Goal: Complete application form

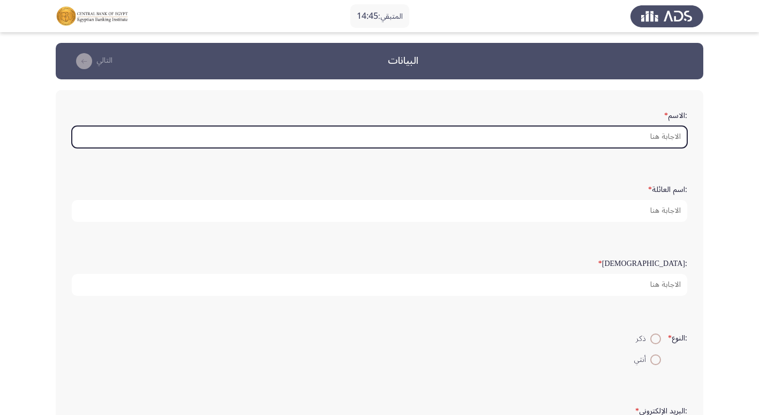
click at [654, 134] on input ":الاسم *" at bounding box center [379, 137] width 615 height 22
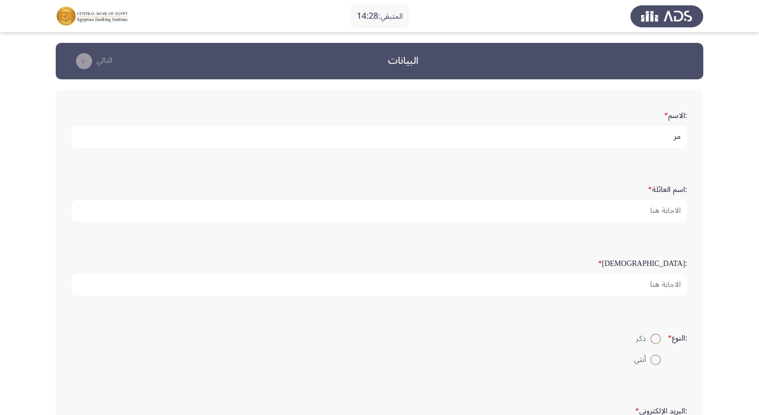
type input "م"
type input "[PERSON_NAME]"
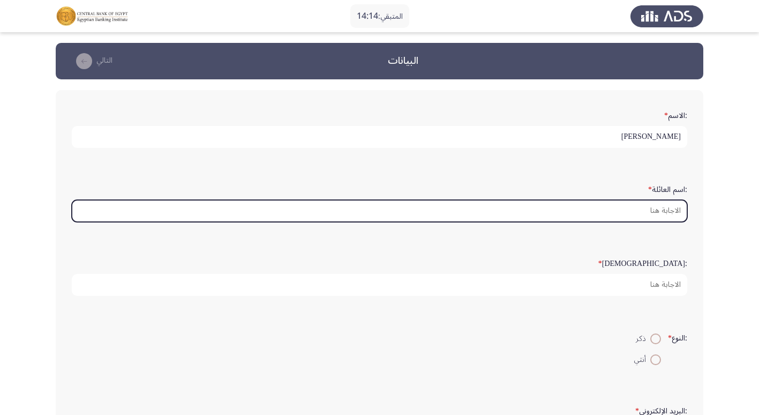
click at [646, 207] on input ":اسم العائلة *" at bounding box center [379, 211] width 615 height 22
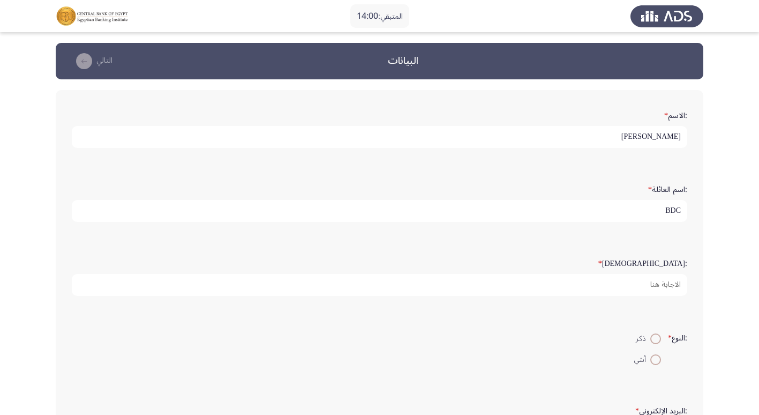
type input "BDC"
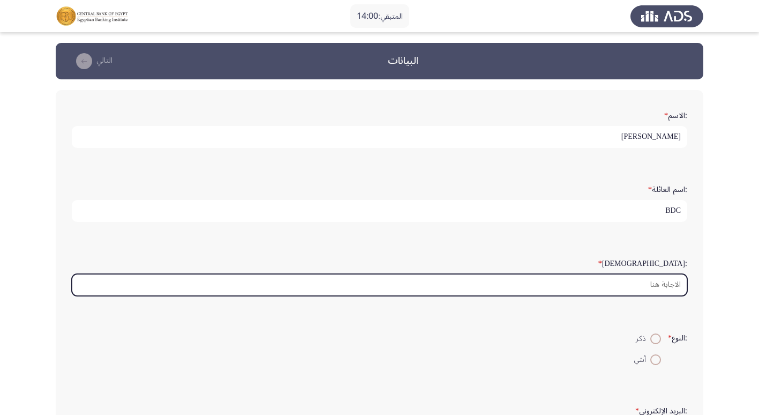
click at [672, 279] on input ":السن *" at bounding box center [379, 285] width 615 height 22
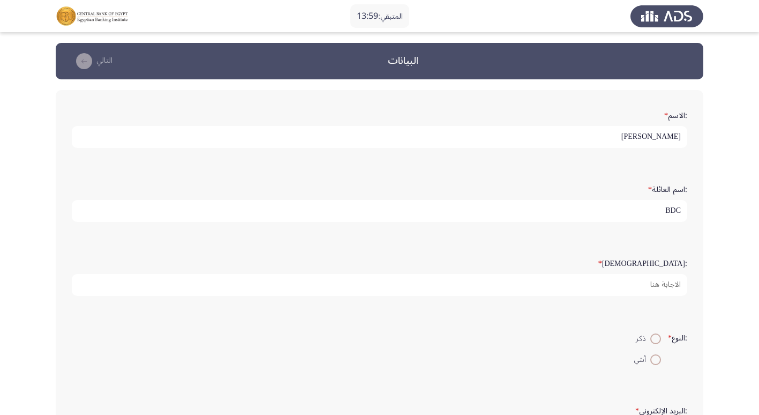
click at [650, 337] on span at bounding box center [655, 338] width 11 height 11
click at [650, 337] on input "ذكر" at bounding box center [655, 338] width 11 height 11
radio input "true"
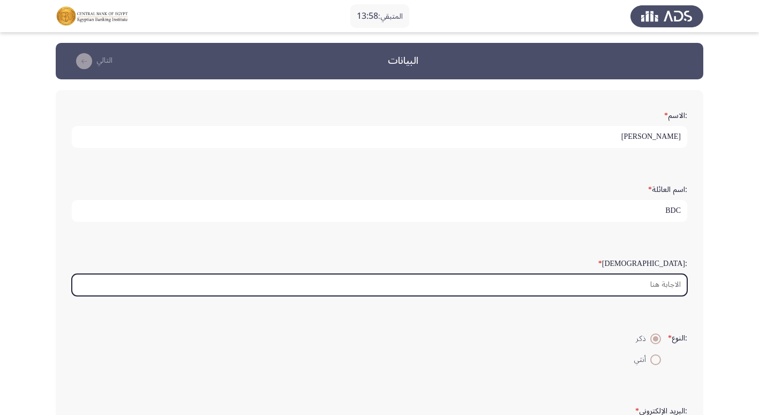
click at [642, 284] on input ":السن *" at bounding box center [379, 285] width 615 height 22
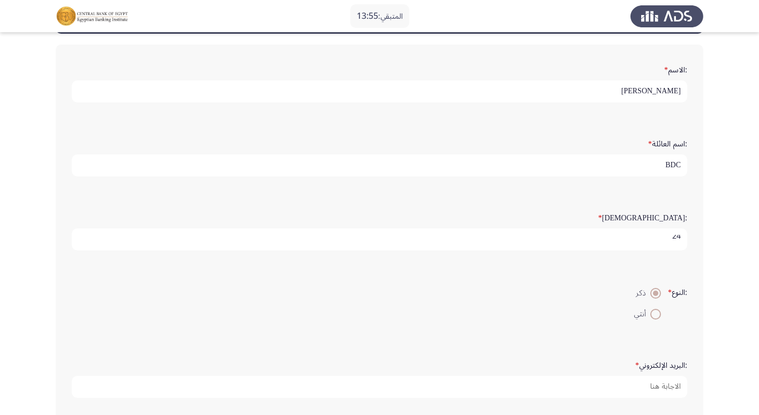
scroll to position [107, 0]
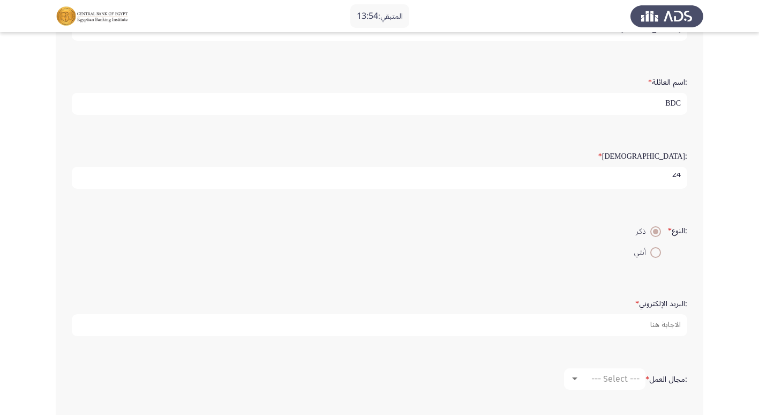
type input "24"
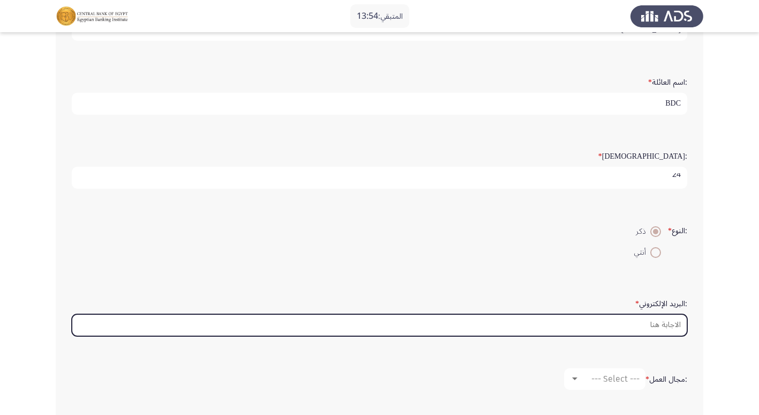
click at [639, 320] on input ":البريد الإلكتروني *" at bounding box center [379, 325] width 615 height 22
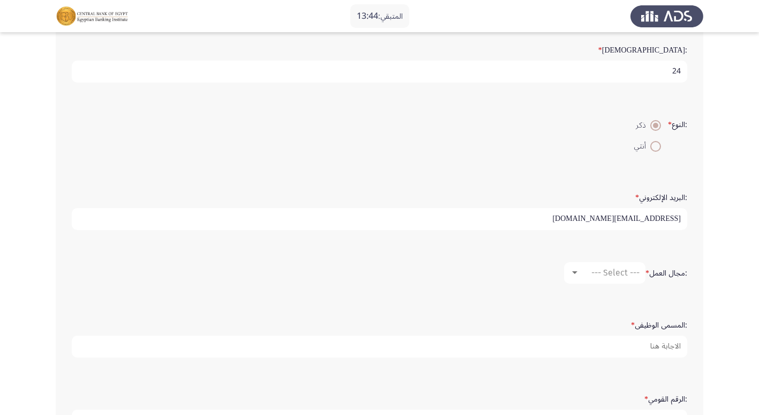
scroll to position [214, 0]
type input "[EMAIL_ADDRESS][DOMAIN_NAME]"
click at [612, 280] on mat-select "--- Select ---" at bounding box center [604, 271] width 81 height 21
click at [610, 277] on mat-select "--- Select ---" at bounding box center [604, 271] width 81 height 21
click at [575, 271] on div at bounding box center [574, 271] width 5 height 3
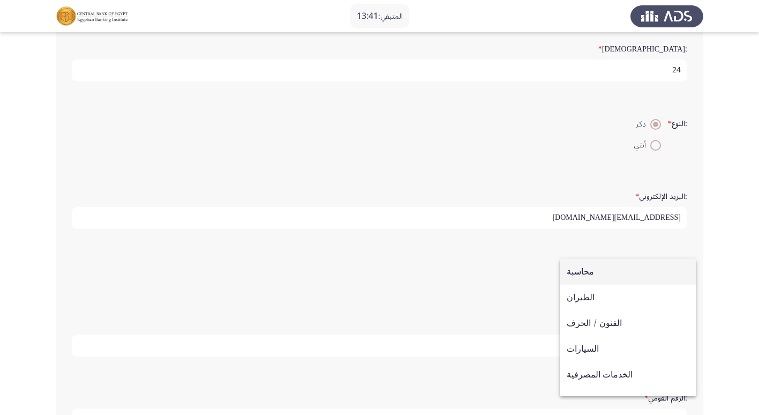
click at [494, 267] on div at bounding box center [379, 207] width 759 height 415
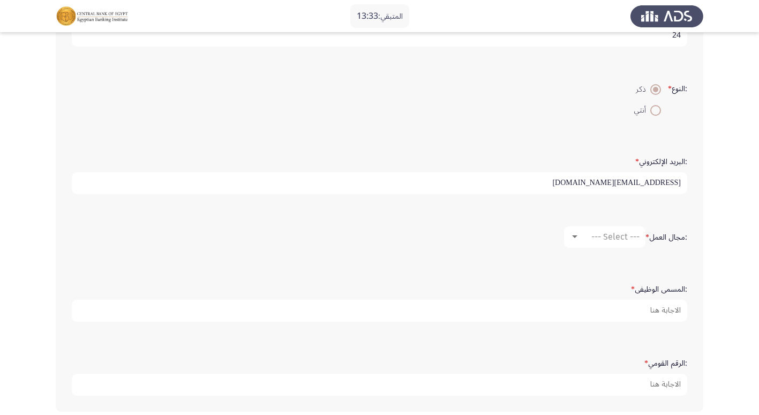
scroll to position [268, 0]
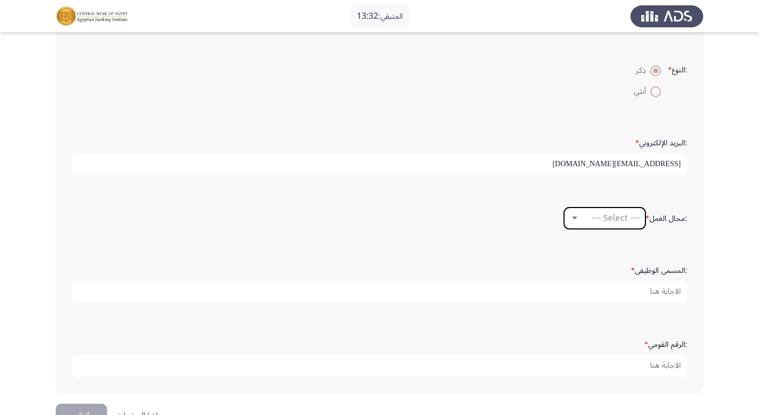
click at [572, 217] on div at bounding box center [574, 217] width 5 height 3
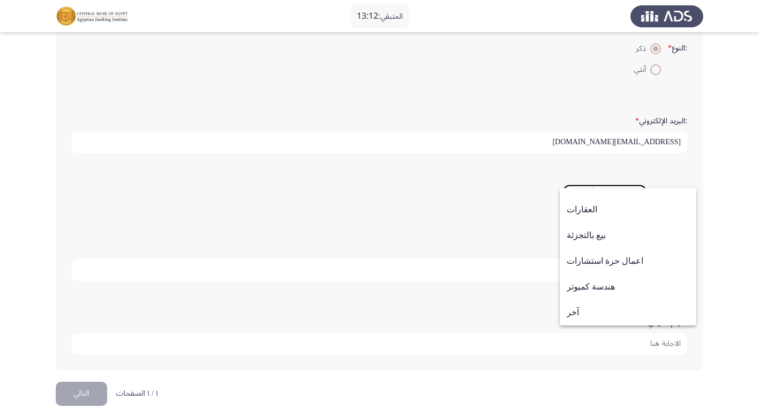
scroll to position [299, 0]
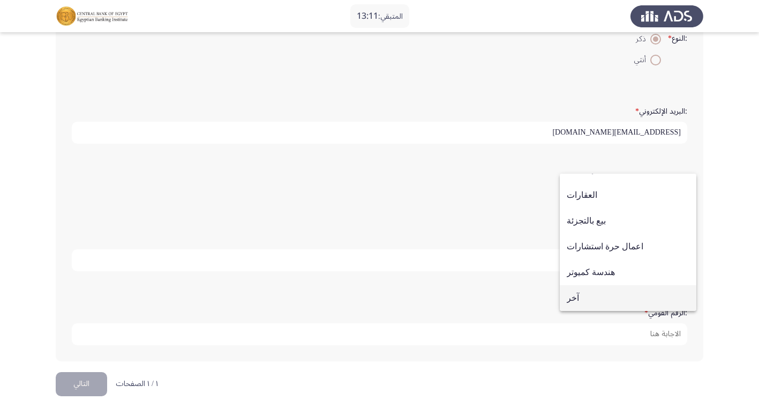
click at [589, 297] on span "آخر" at bounding box center [628, 298] width 123 height 26
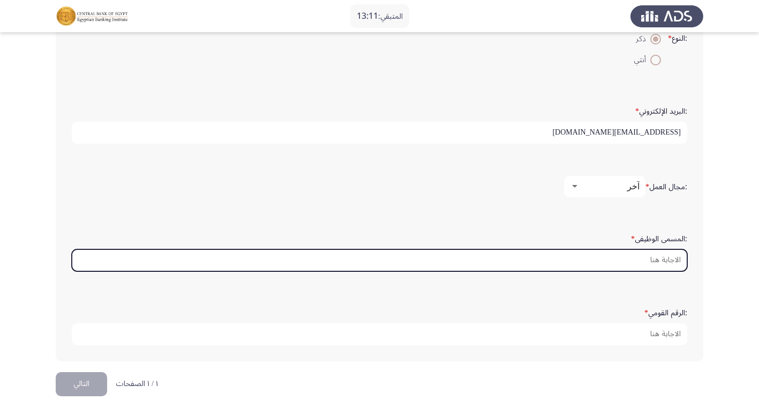
click at [635, 259] on input ":المسمى الوظيفى *" at bounding box center [379, 260] width 615 height 22
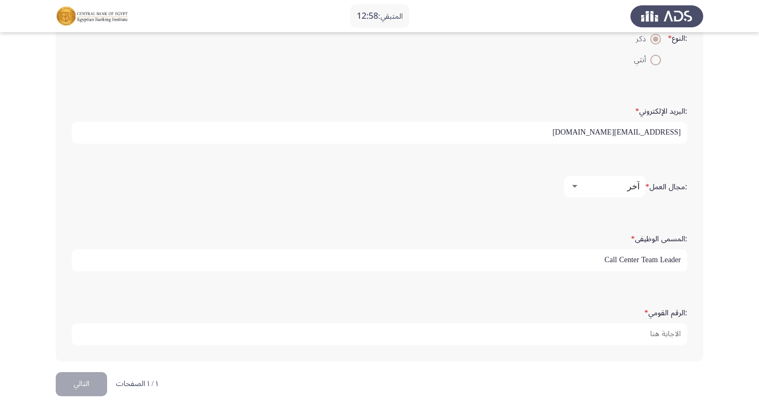
type input "Call Center Team Leader"
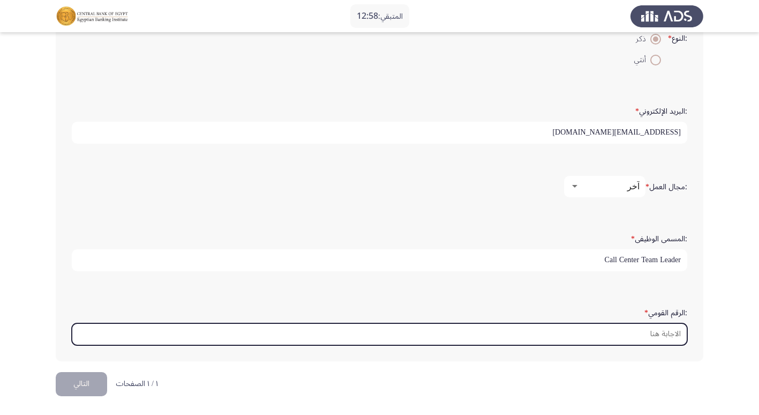
click at [650, 337] on input ":الرقم القومي *" at bounding box center [379, 334] width 615 height 22
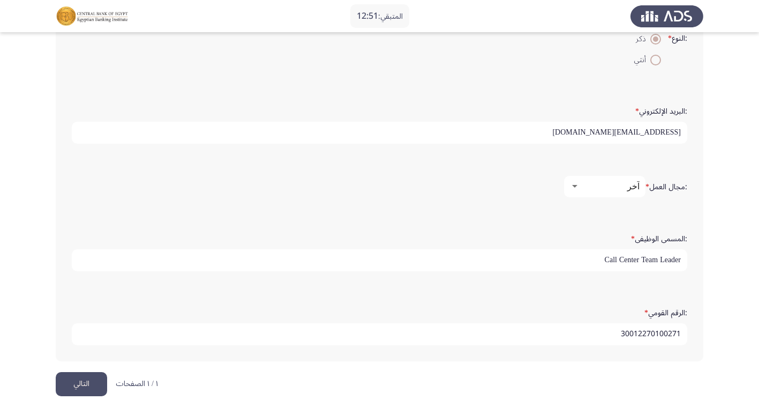
type input "30012270100271"
click at [572, 187] on div at bounding box center [574, 186] width 5 height 3
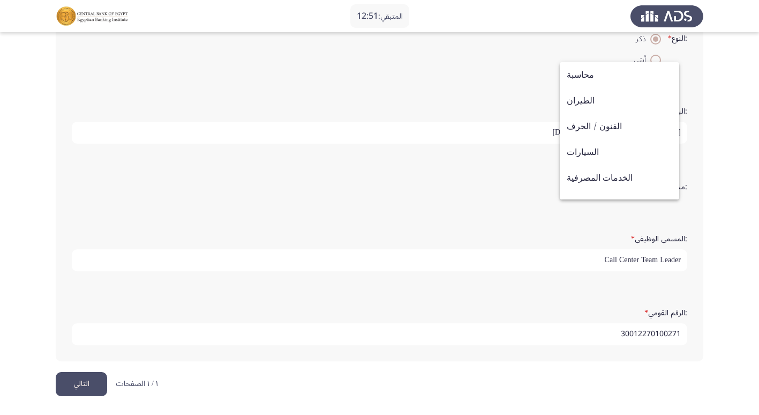
scroll to position [351, 0]
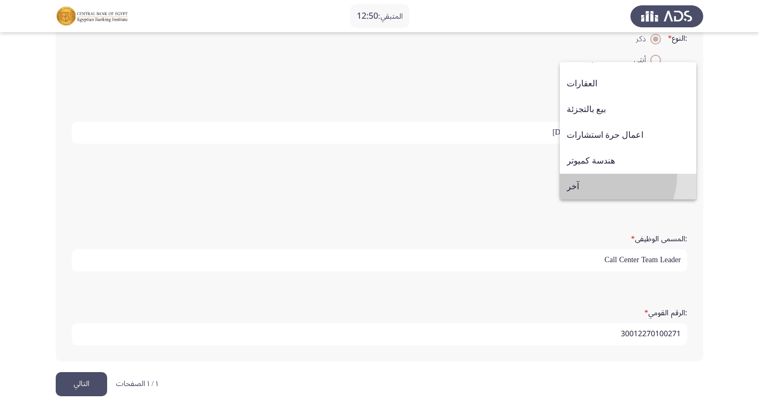
click at [603, 176] on span "آخر" at bounding box center [628, 187] width 123 height 26
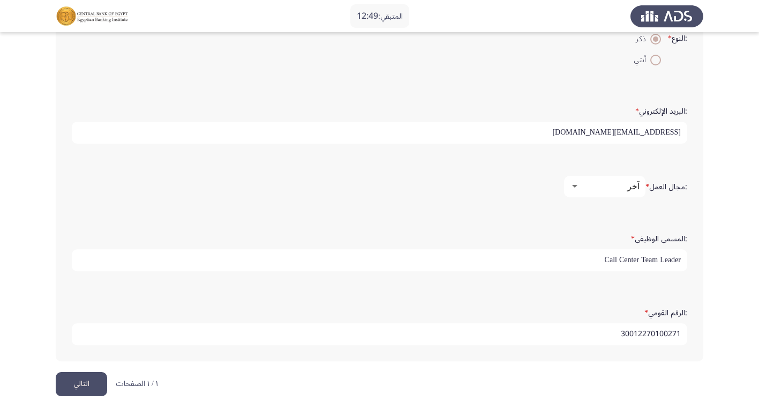
click at [634, 260] on input "Call Center Team Leader" at bounding box center [379, 260] width 615 height 22
type input "H"
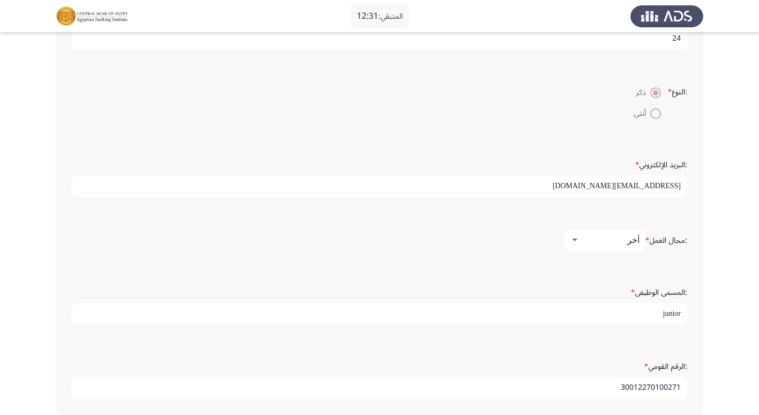
scroll to position [299, 0]
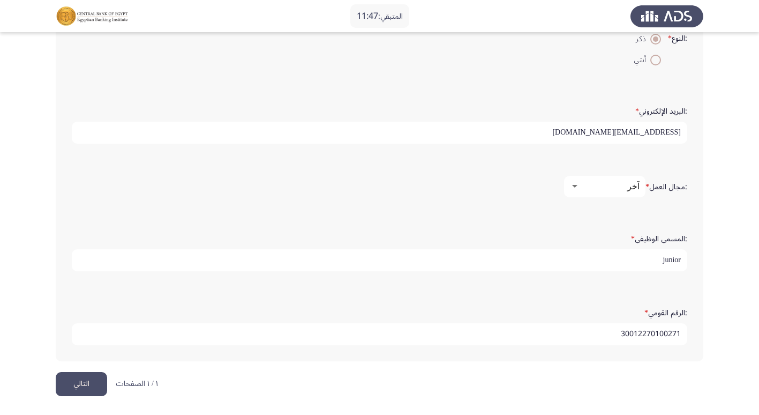
type input "junior"
click at [82, 382] on button "التالي" at bounding box center [81, 384] width 51 height 24
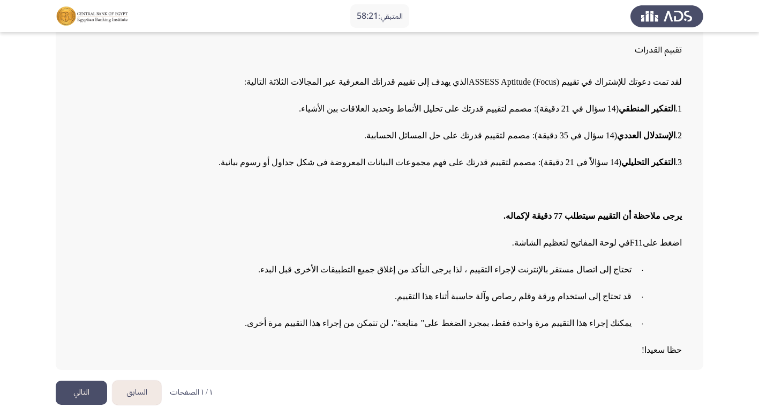
scroll to position [71, 0]
click at [88, 389] on button "التالي" at bounding box center [81, 392] width 51 height 24
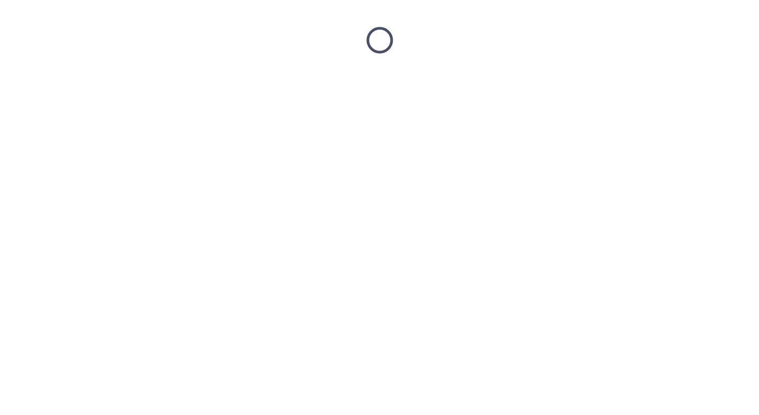
scroll to position [0, 0]
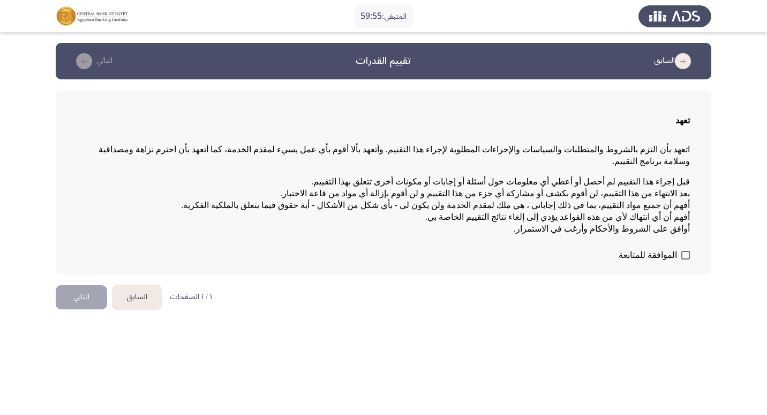
click at [663, 249] on span "الموافقة للمتابعة" at bounding box center [648, 255] width 58 height 13
click at [685, 259] on input "الموافقة للمتابعة" at bounding box center [685, 259] width 1 height 1
checkbox input "true"
click at [89, 287] on button "التالي" at bounding box center [81, 297] width 51 height 24
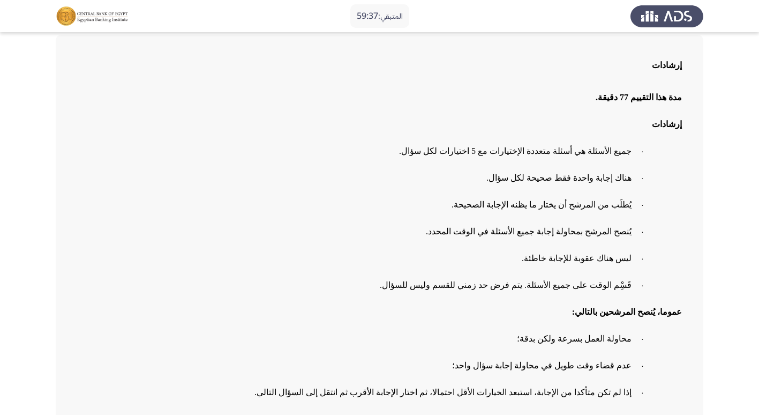
scroll to position [107, 0]
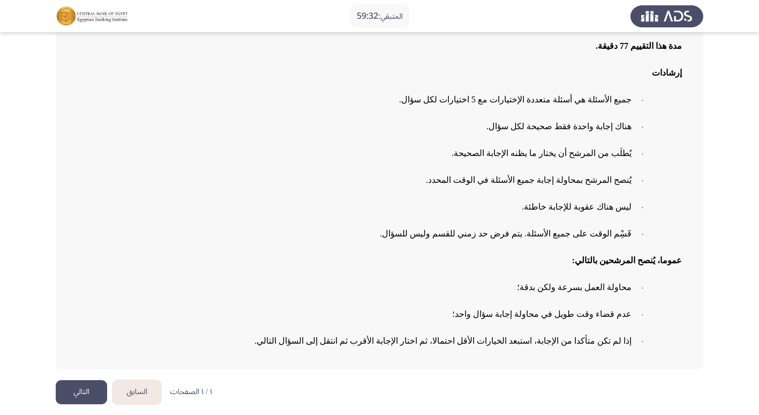
click at [75, 392] on button "التالي" at bounding box center [81, 392] width 51 height 24
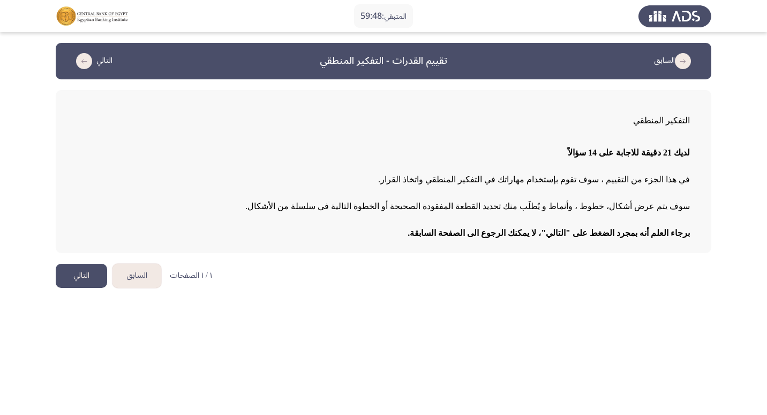
click at [91, 278] on button "التالي" at bounding box center [81, 276] width 51 height 24
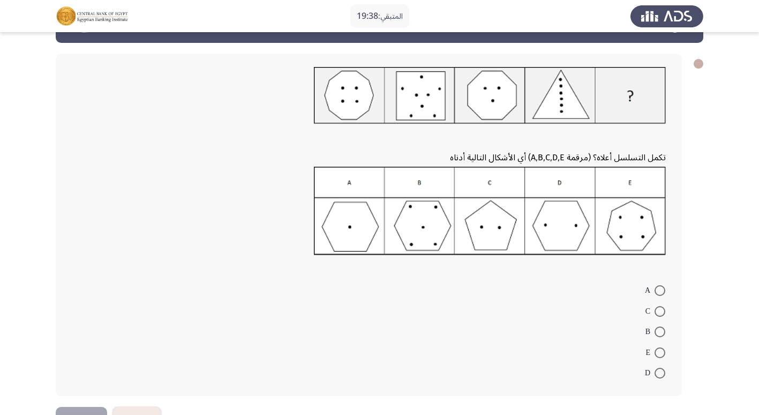
scroll to position [54, 0]
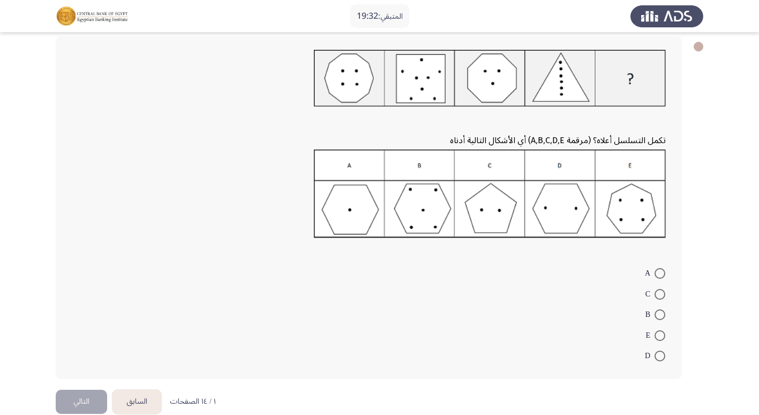
click at [660, 357] on span at bounding box center [660, 355] width 11 height 11
click at [660, 357] on input "D" at bounding box center [660, 355] width 11 height 11
radio input "true"
click at [95, 397] on button "التالي" at bounding box center [81, 400] width 51 height 24
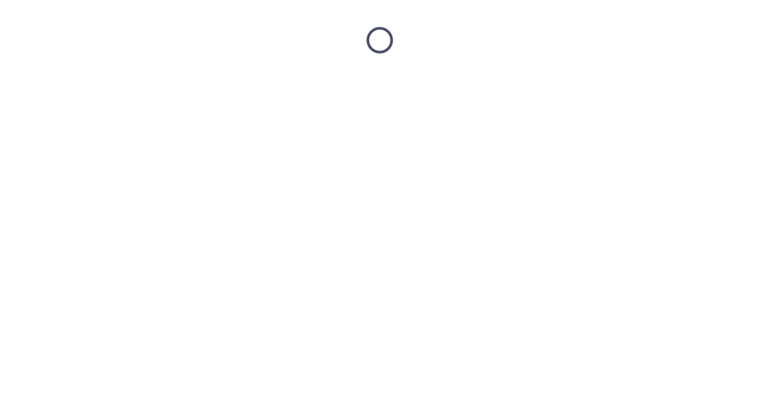
scroll to position [0, 0]
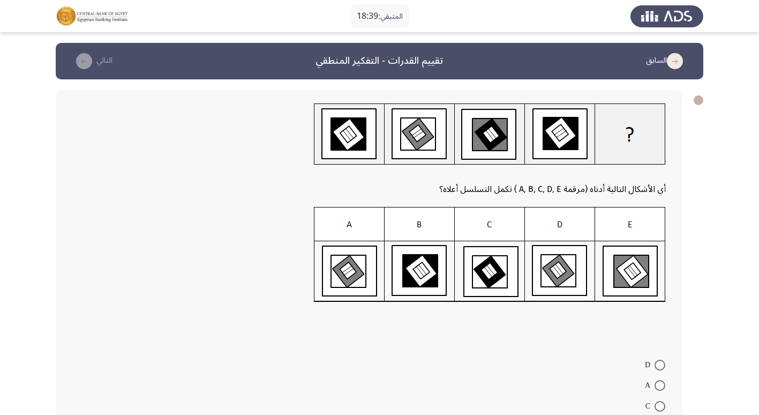
click at [560, 273] on img at bounding box center [490, 254] width 352 height 95
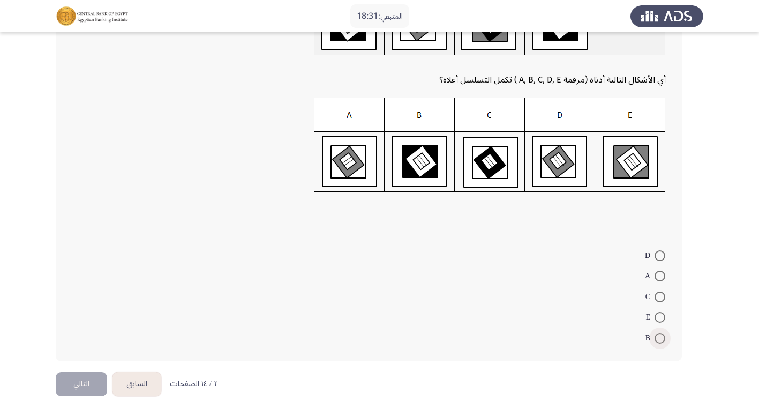
click at [660, 340] on span at bounding box center [660, 338] width 11 height 11
click at [660, 340] on input "B" at bounding box center [660, 338] width 11 height 11
radio input "true"
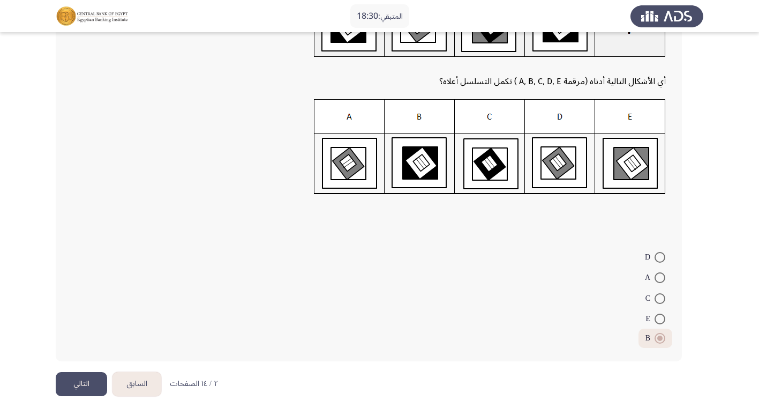
click at [94, 385] on button "التالي" at bounding box center [81, 384] width 51 height 24
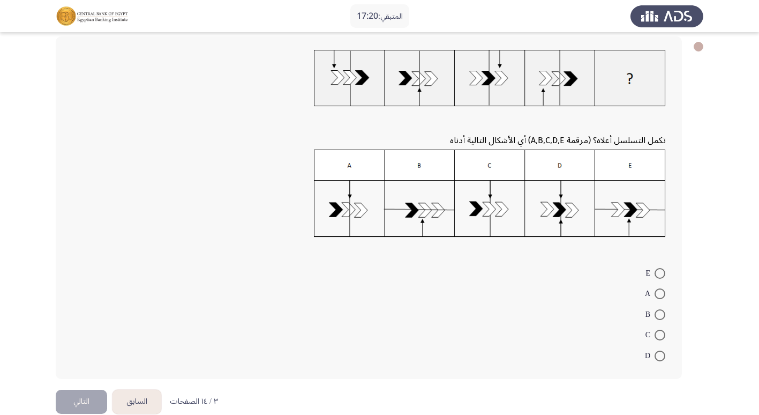
scroll to position [0, 0]
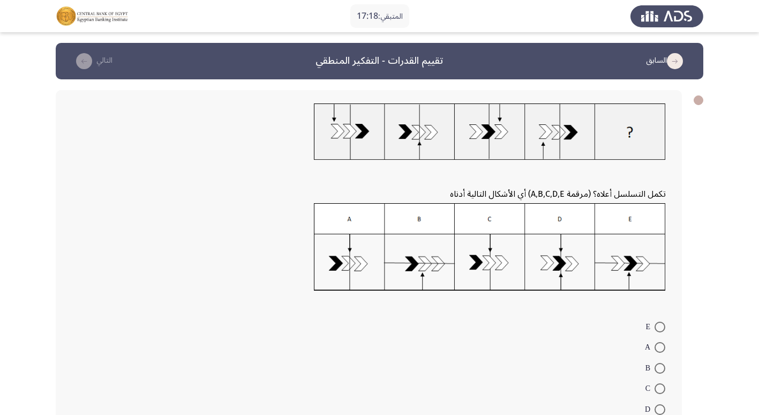
click at [662, 346] on span at bounding box center [660, 347] width 11 height 11
click at [662, 346] on input "A" at bounding box center [660, 347] width 11 height 11
radio input "true"
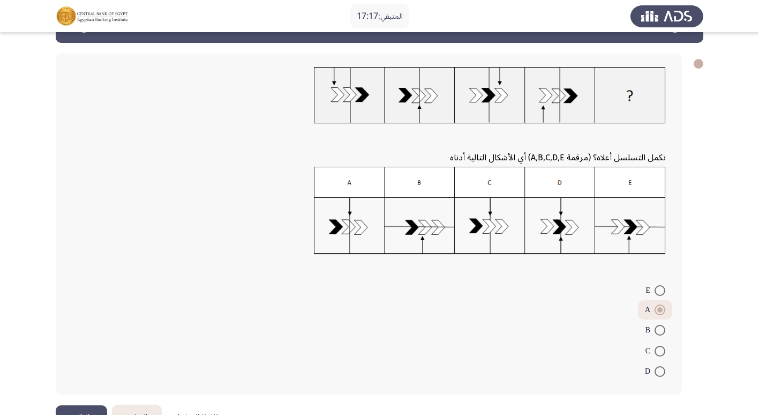
scroll to position [70, 0]
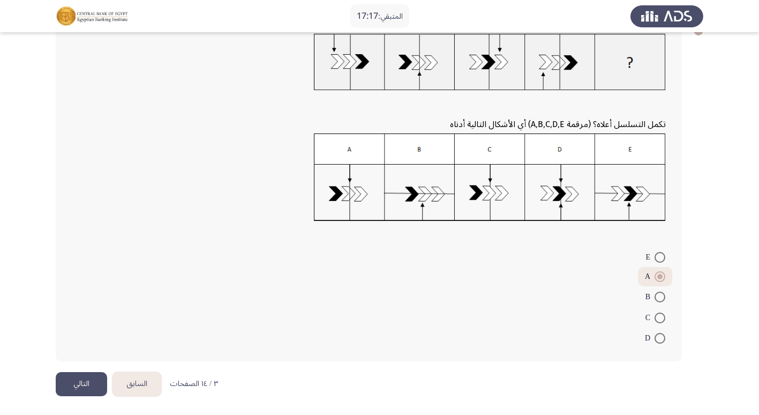
click at [95, 386] on button "التالي" at bounding box center [81, 384] width 51 height 24
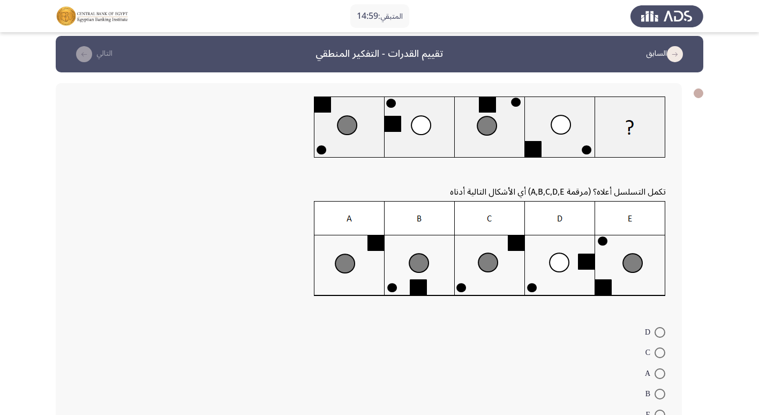
scroll to position [54, 0]
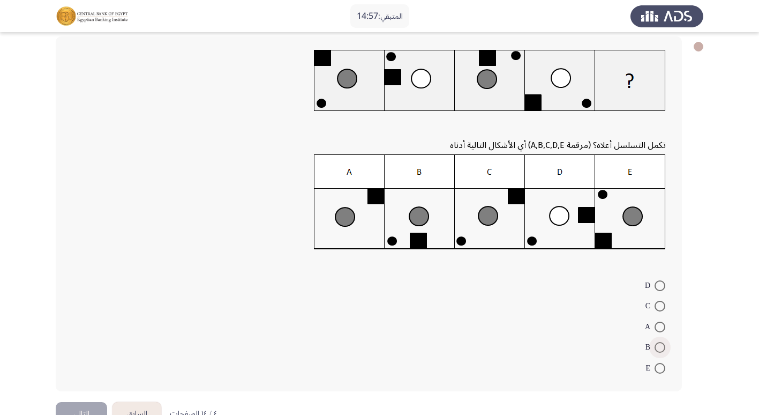
click at [658, 352] on span at bounding box center [660, 347] width 11 height 11
click at [658, 352] on input "B" at bounding box center [660, 347] width 11 height 11
radio input "true"
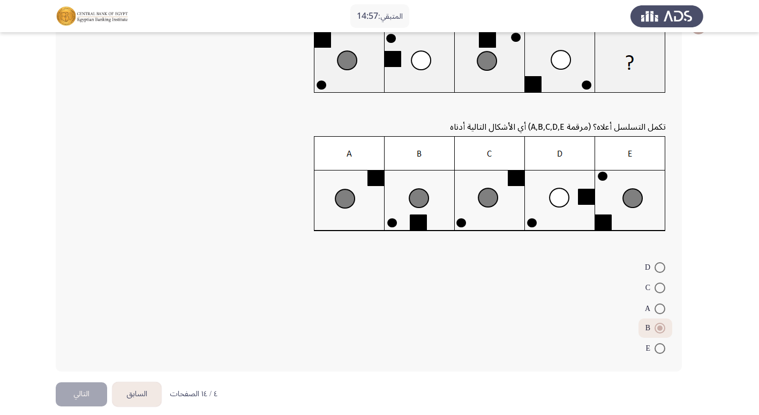
scroll to position [82, 0]
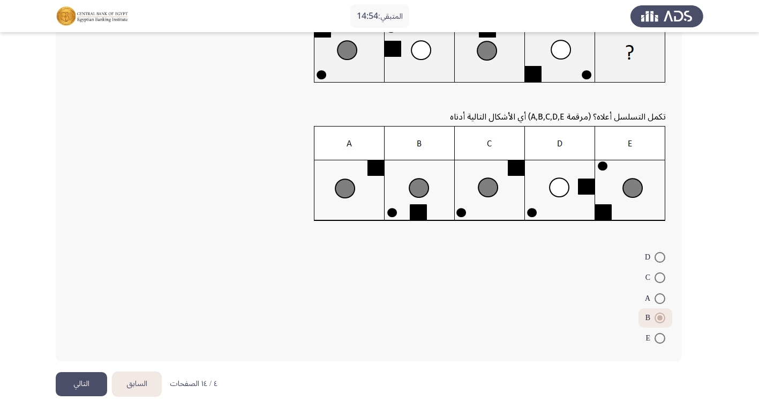
click at [94, 383] on button "التالي" at bounding box center [81, 384] width 51 height 24
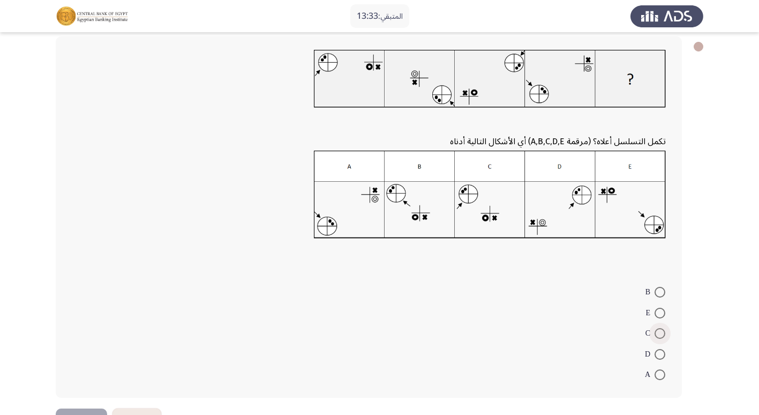
click at [656, 336] on span at bounding box center [660, 333] width 11 height 11
click at [656, 336] on input "C" at bounding box center [660, 333] width 11 height 11
radio input "true"
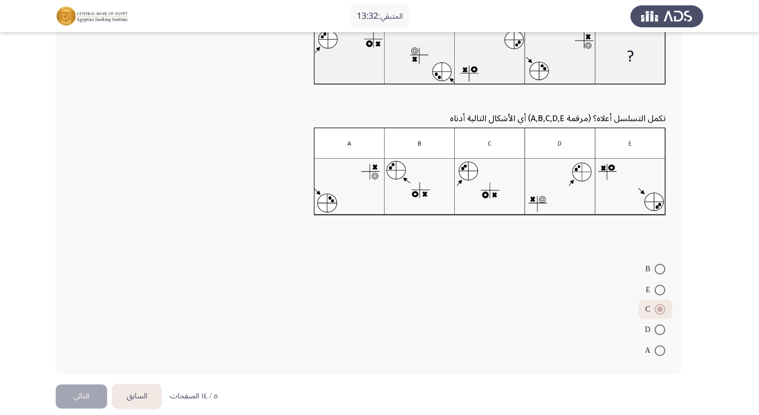
scroll to position [89, 0]
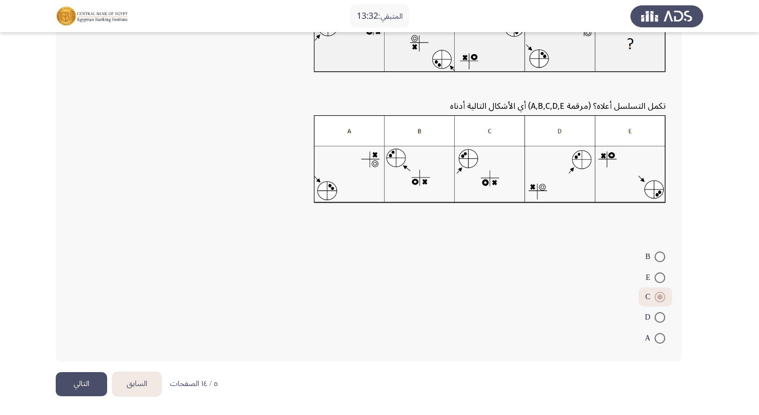
click at [76, 386] on button "التالي" at bounding box center [81, 384] width 51 height 24
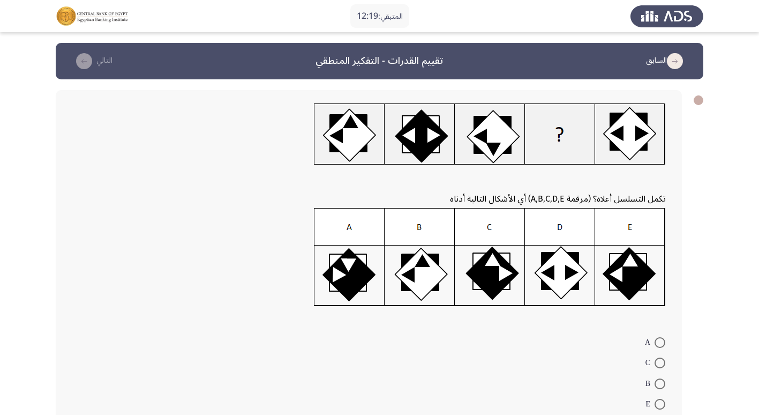
click at [492, 265] on img at bounding box center [490, 257] width 352 height 99
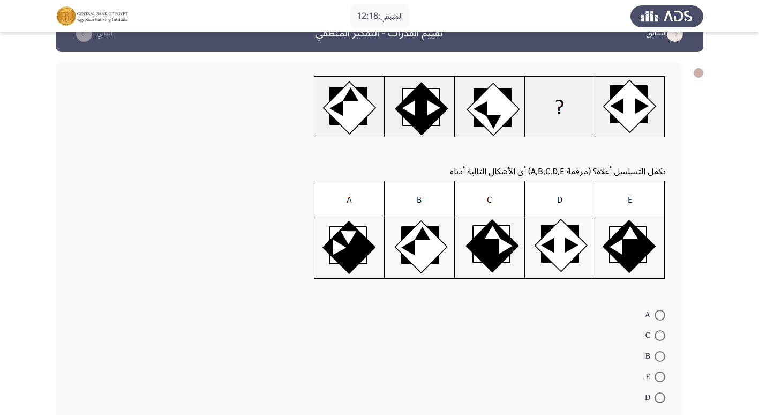
scroll to position [54, 0]
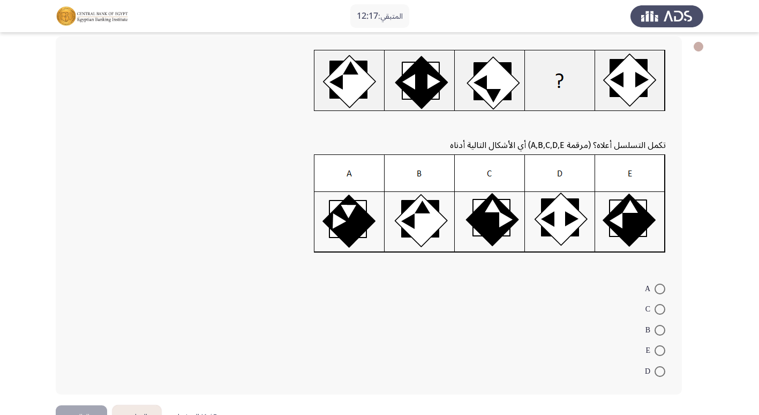
click at [654, 310] on span "C" at bounding box center [649, 309] width 9 height 13
click at [655, 310] on input "C" at bounding box center [660, 309] width 11 height 11
radio input "true"
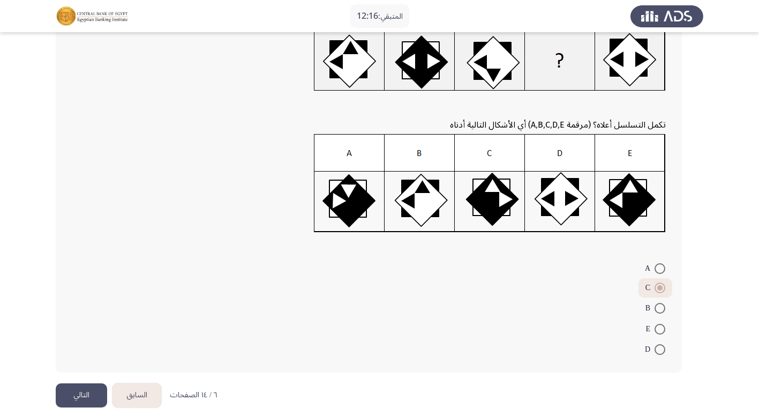
scroll to position [85, 0]
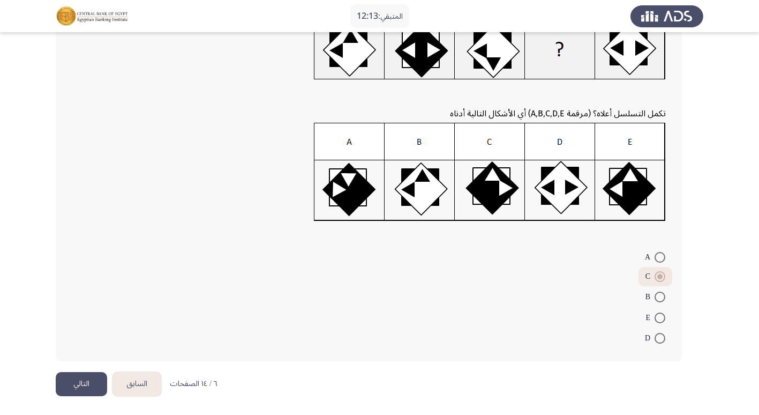
click at [86, 383] on button "التالي" at bounding box center [81, 384] width 51 height 24
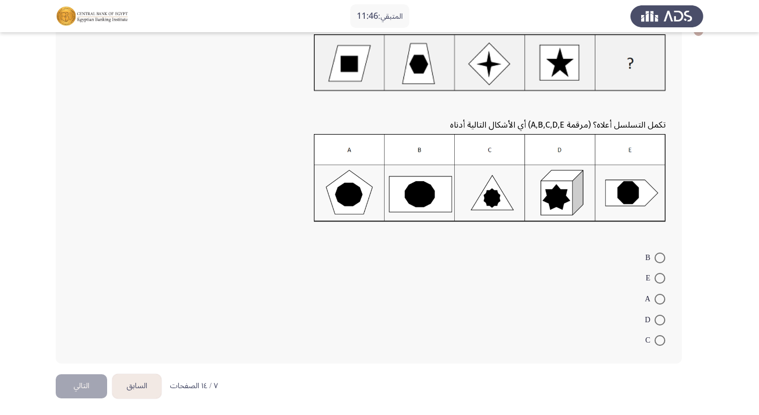
scroll to position [71, 0]
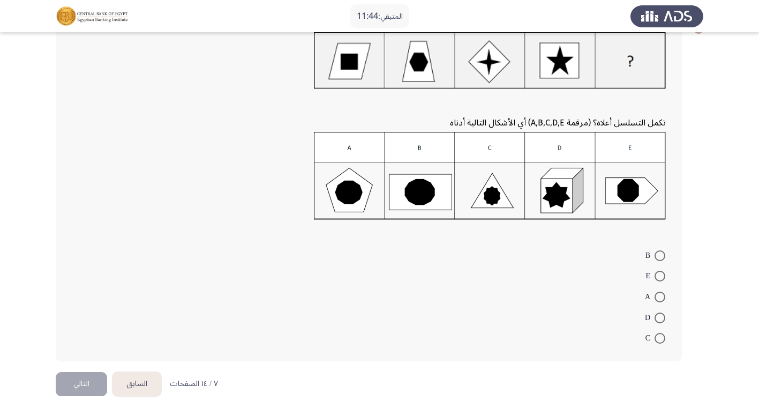
click at [662, 251] on span at bounding box center [660, 255] width 11 height 11
click at [662, 251] on input "B" at bounding box center [660, 255] width 11 height 11
radio input "true"
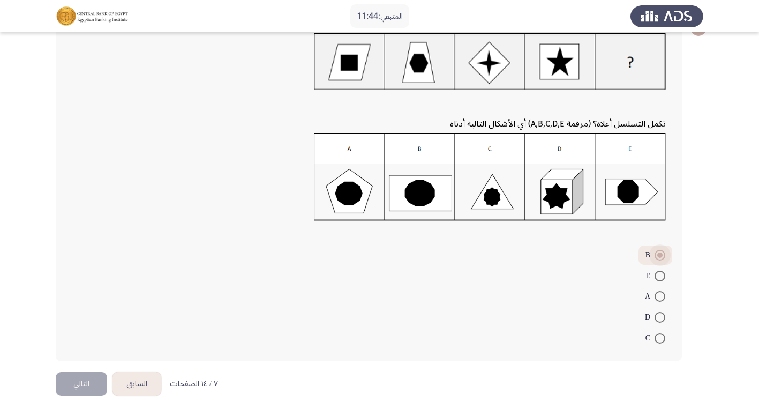
scroll to position [70, 0]
click at [80, 383] on button "التالي" at bounding box center [81, 384] width 51 height 24
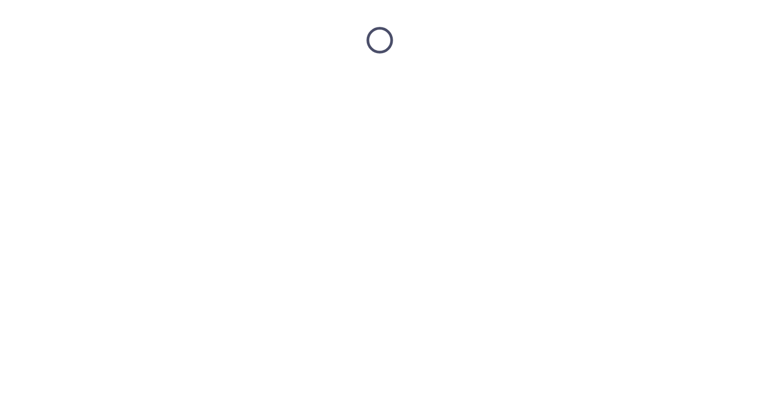
scroll to position [0, 0]
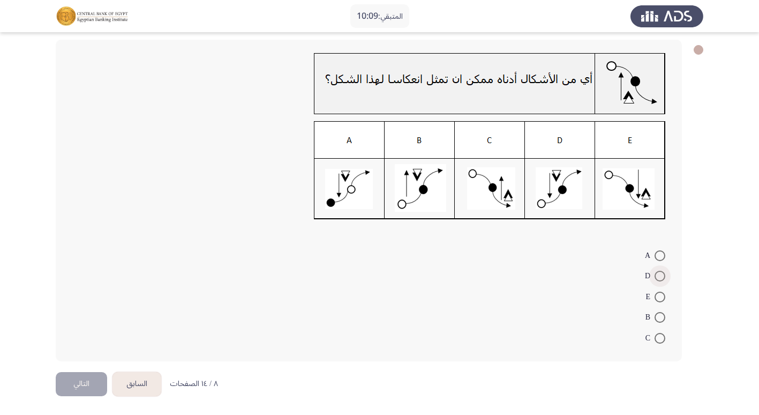
click at [659, 276] on span at bounding box center [660, 275] width 11 height 11
click at [659, 276] on input "D" at bounding box center [660, 275] width 11 height 11
radio input "true"
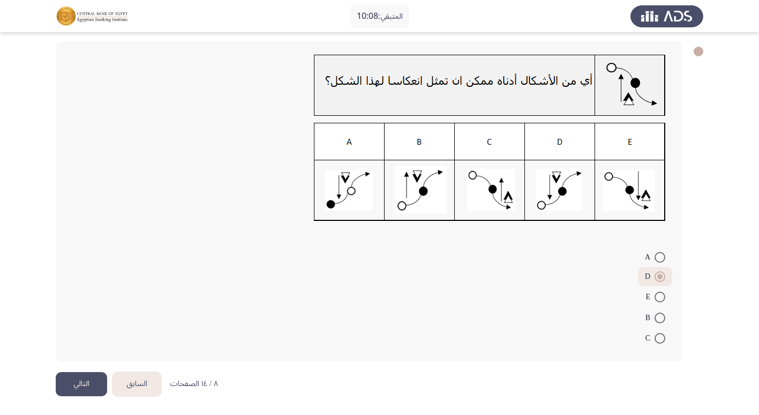
click at [78, 389] on button "التالي" at bounding box center [81, 384] width 51 height 24
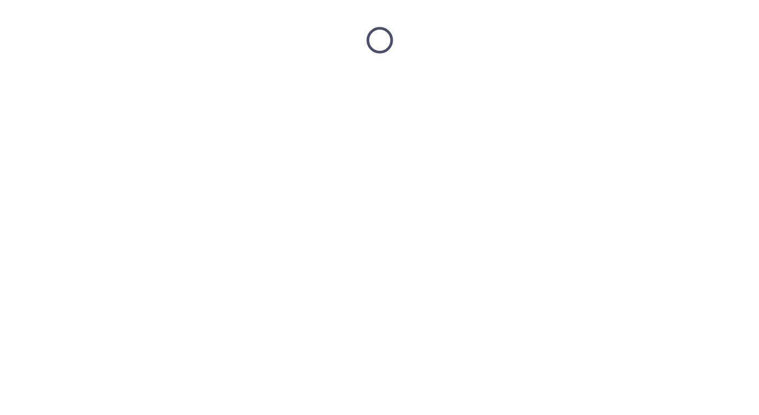
scroll to position [0, 0]
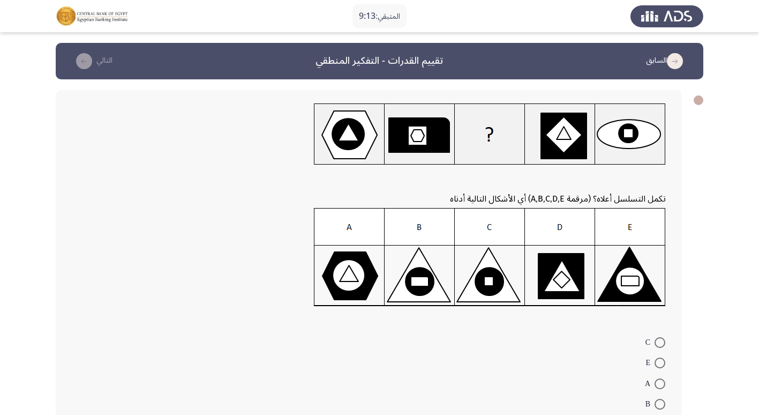
click at [628, 272] on img at bounding box center [490, 257] width 352 height 99
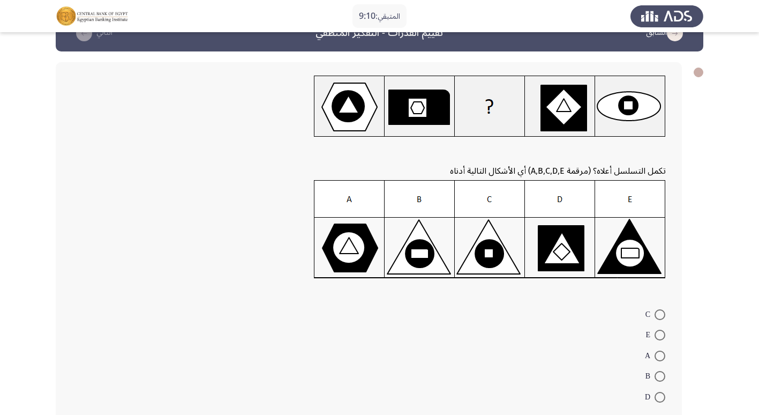
scroll to position [54, 0]
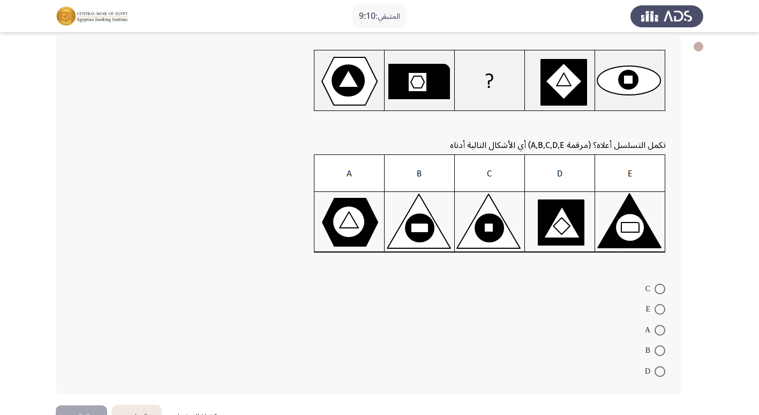
click at [659, 309] on span at bounding box center [660, 309] width 11 height 11
click at [659, 309] on input "E" at bounding box center [660, 309] width 11 height 11
radio input "true"
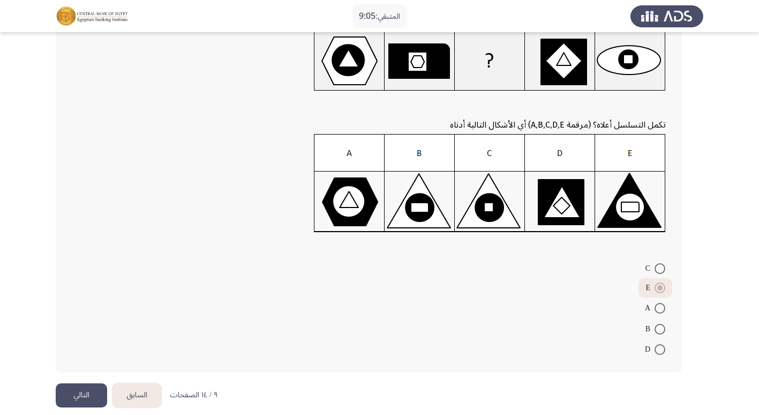
scroll to position [85, 0]
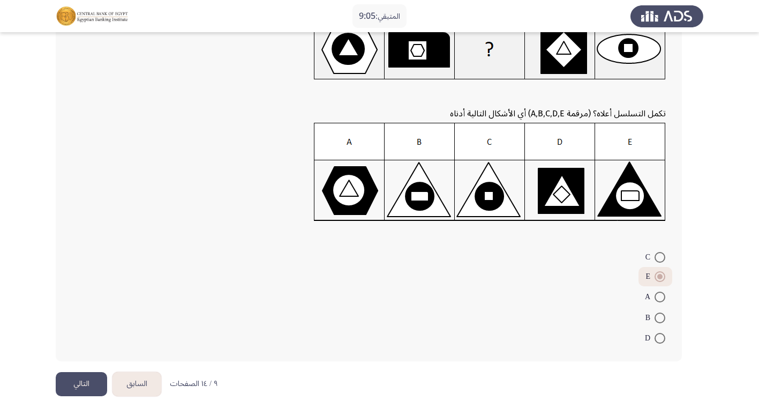
click at [59, 383] on button "التالي" at bounding box center [81, 384] width 51 height 24
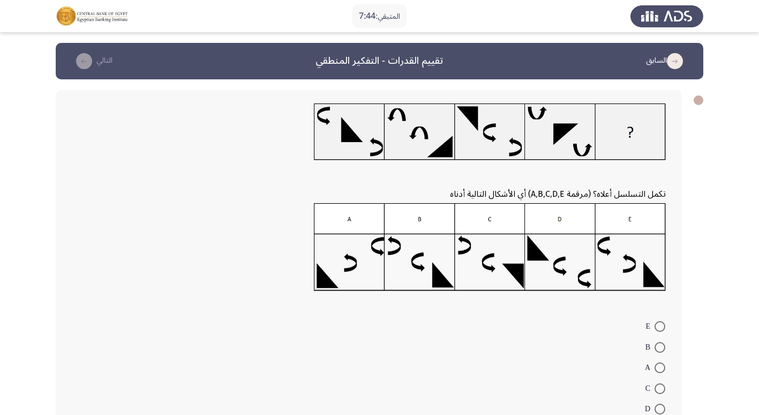
scroll to position [54, 0]
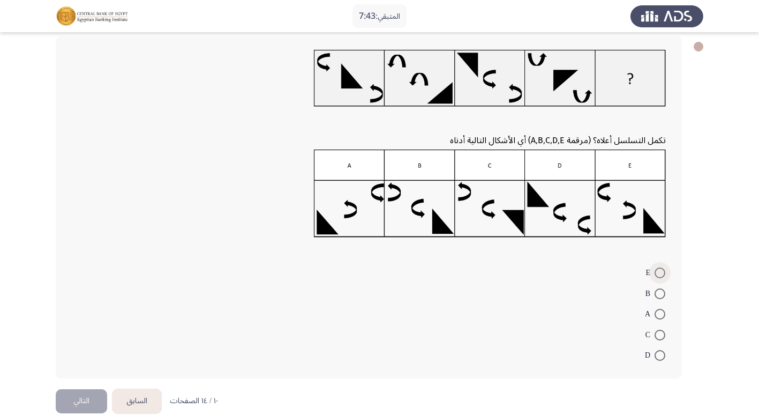
click at [663, 272] on span at bounding box center [660, 272] width 11 height 11
click at [663, 272] on input "E" at bounding box center [660, 272] width 11 height 11
radio input "true"
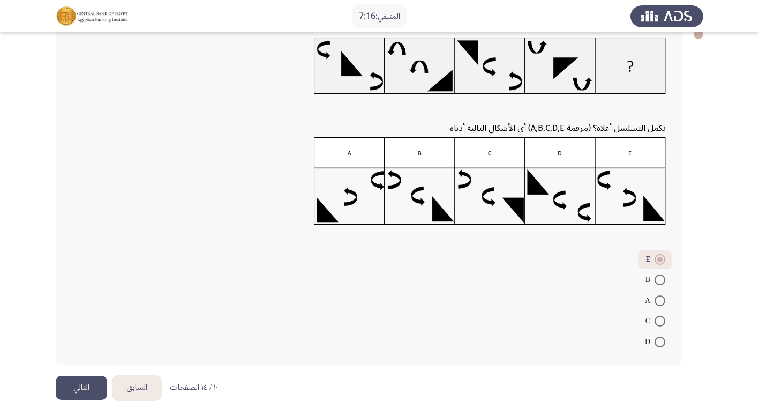
scroll to position [70, 0]
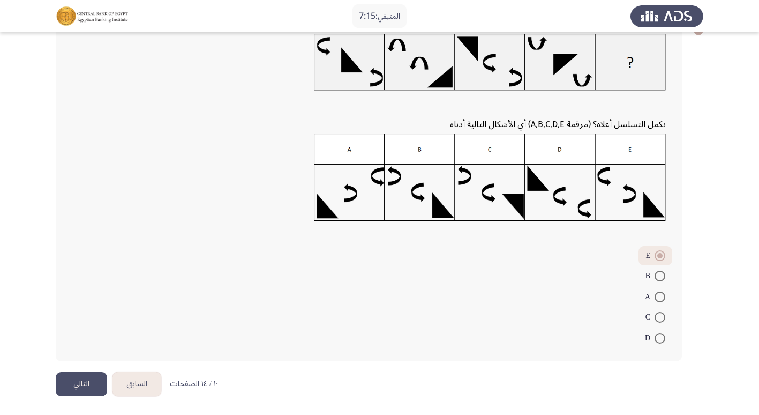
click at [84, 379] on button "التالي" at bounding box center [81, 384] width 51 height 24
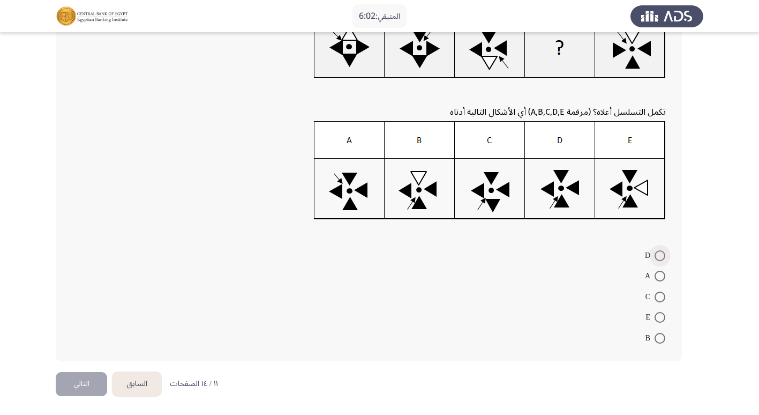
click at [658, 252] on span at bounding box center [660, 255] width 11 height 11
click at [658, 252] on input "D" at bounding box center [660, 255] width 11 height 11
radio input "true"
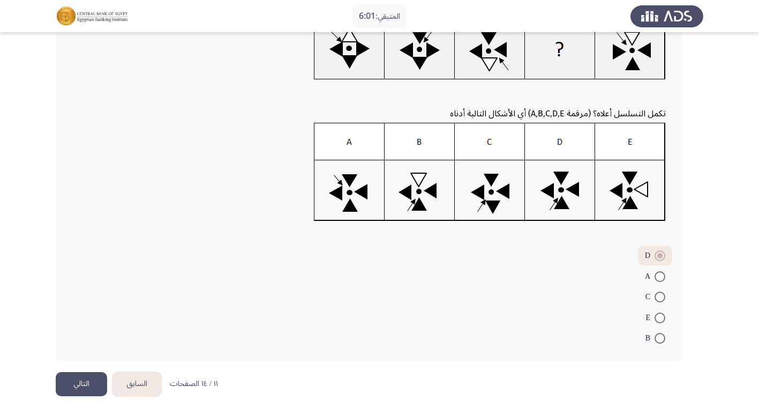
click at [80, 389] on button "التالي" at bounding box center [81, 384] width 51 height 24
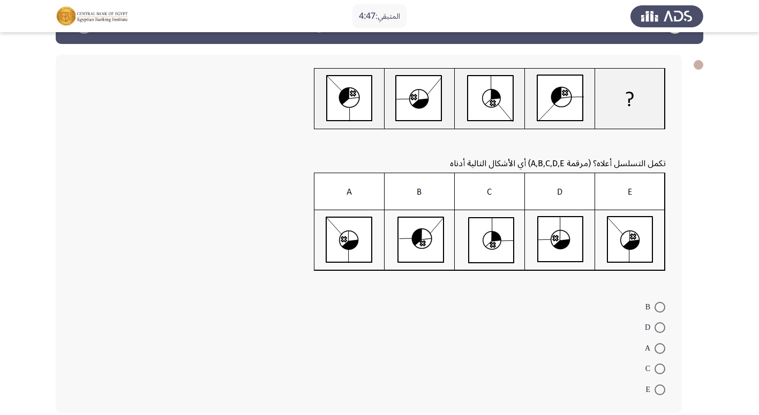
scroll to position [54, 0]
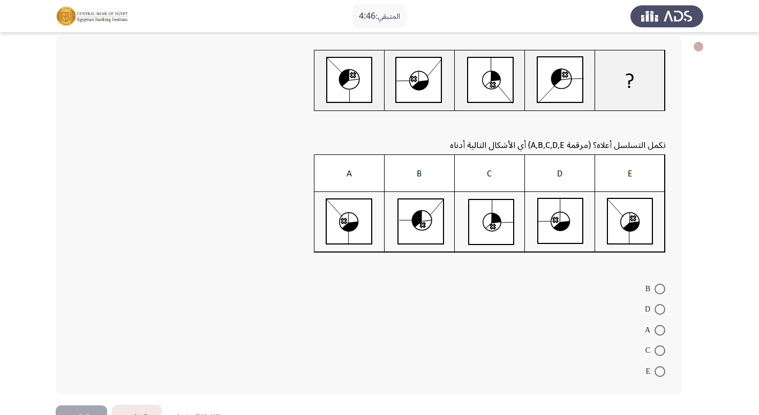
click at [657, 332] on span at bounding box center [660, 330] width 11 height 11
click at [657, 332] on input "A" at bounding box center [660, 330] width 11 height 11
radio input "true"
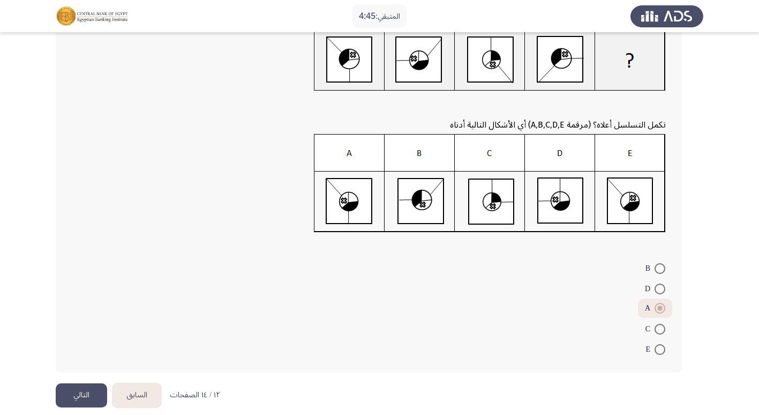
scroll to position [85, 0]
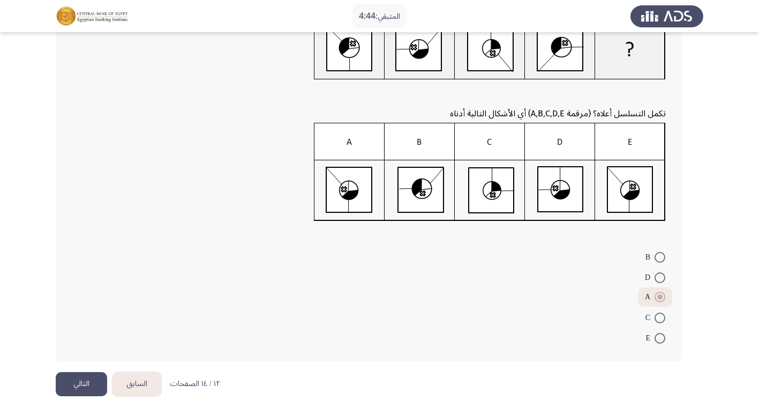
click at [68, 389] on button "التالي" at bounding box center [81, 384] width 51 height 24
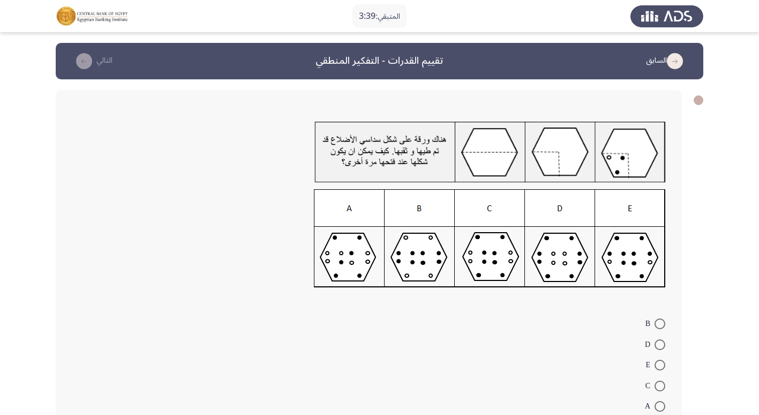
click at [655, 384] on span at bounding box center [660, 385] width 11 height 11
click at [655, 384] on input "C" at bounding box center [660, 385] width 11 height 11
radio input "true"
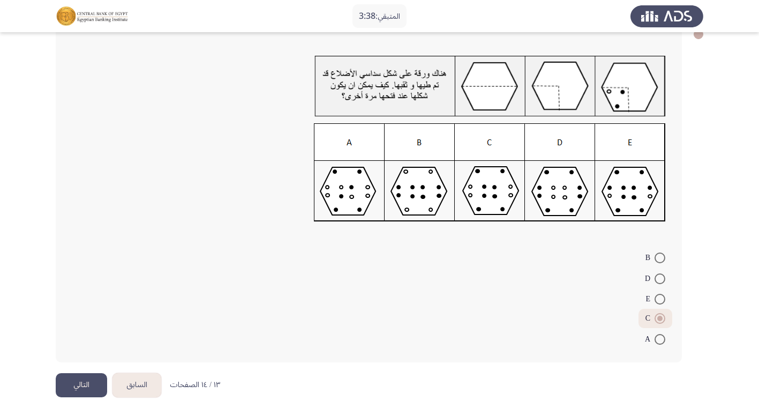
scroll to position [67, 0]
click at [84, 381] on button "التالي" at bounding box center [81, 384] width 51 height 24
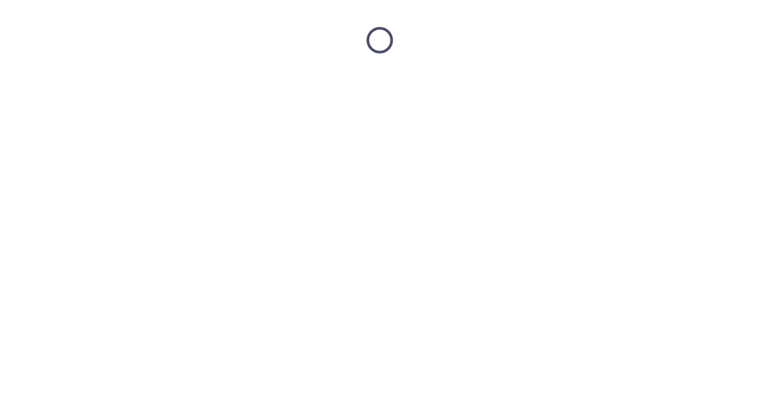
scroll to position [0, 0]
click at [84, 80] on html at bounding box center [383, 40] width 767 height 80
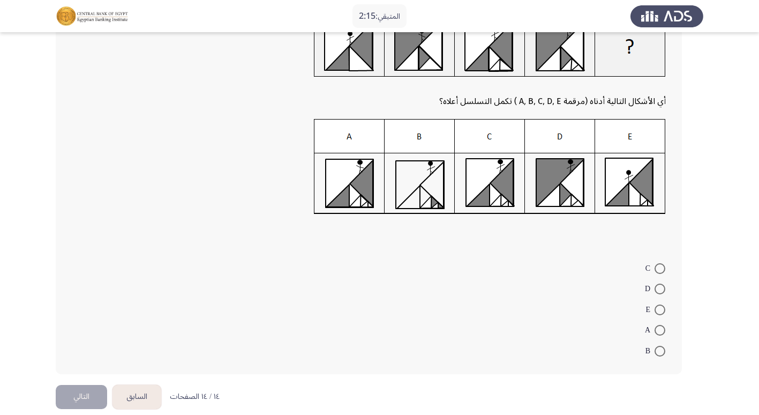
scroll to position [107, 0]
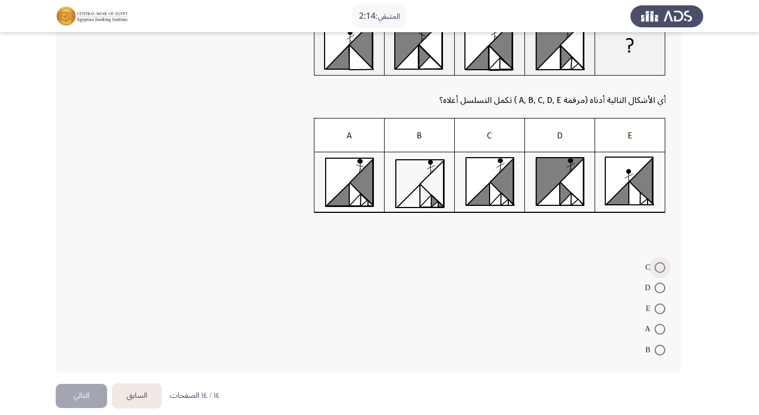
click at [661, 267] on span at bounding box center [660, 267] width 11 height 11
click at [661, 267] on input "C" at bounding box center [660, 267] width 11 height 11
radio input "true"
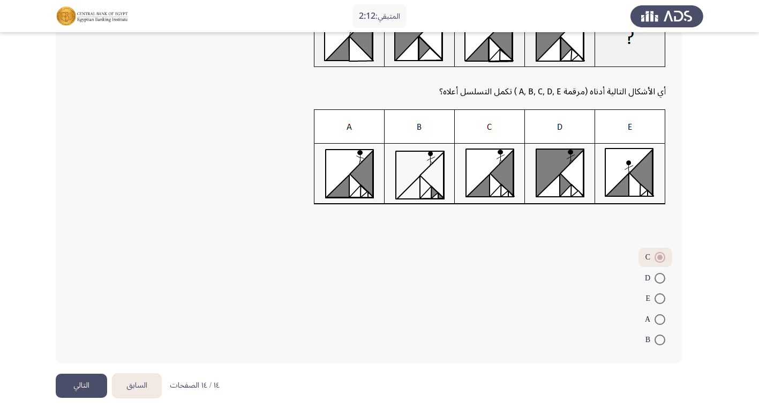
scroll to position [117, 0]
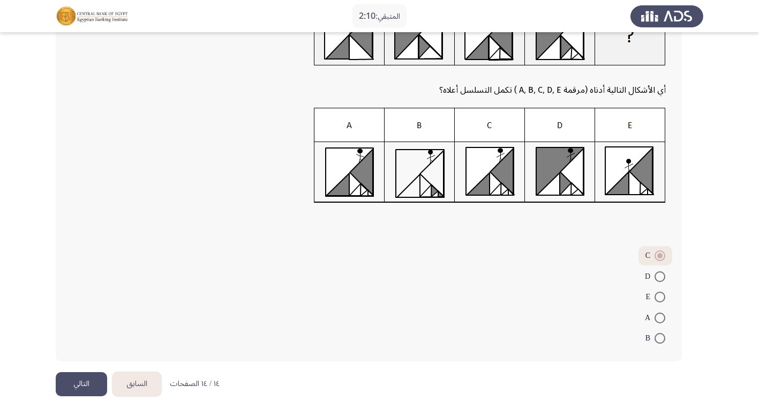
click at [80, 379] on button "التالي" at bounding box center [81, 384] width 51 height 24
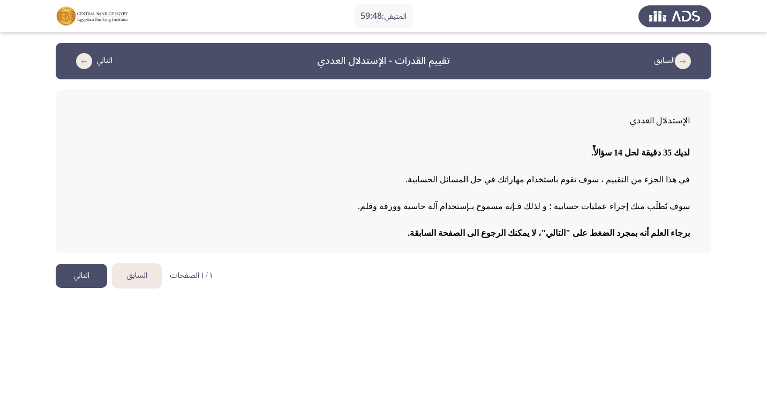
click at [70, 281] on button "التالي" at bounding box center [81, 276] width 51 height 24
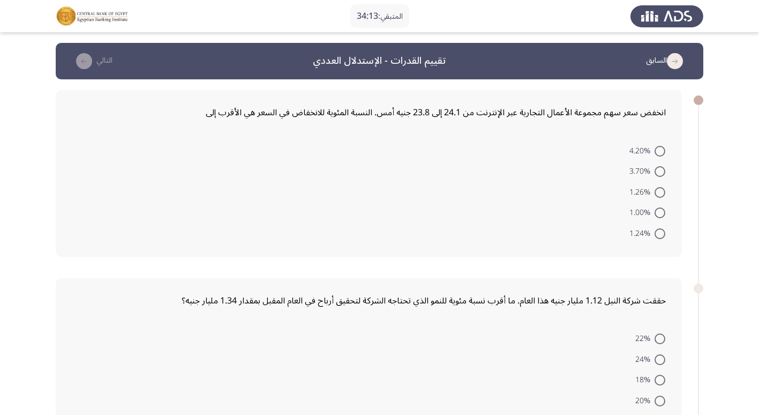
click at [658, 193] on span at bounding box center [660, 192] width 11 height 11
click at [658, 193] on input "1.26%" at bounding box center [660, 192] width 11 height 11
radio input "true"
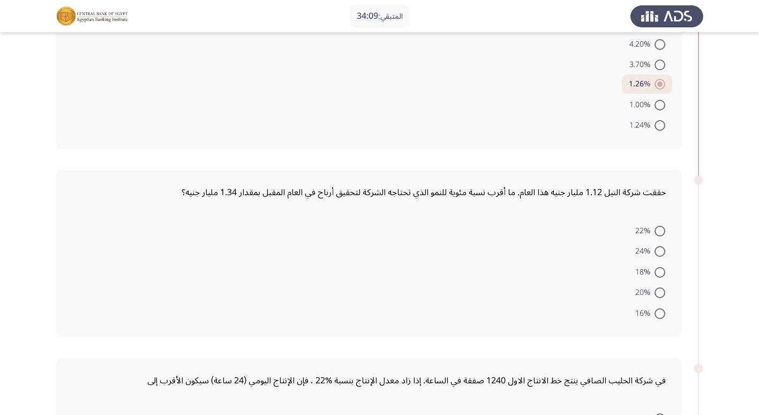
scroll to position [107, 0]
click at [661, 312] on span at bounding box center [660, 312] width 11 height 11
click at [661, 312] on input "16%" at bounding box center [660, 312] width 11 height 11
radio input "true"
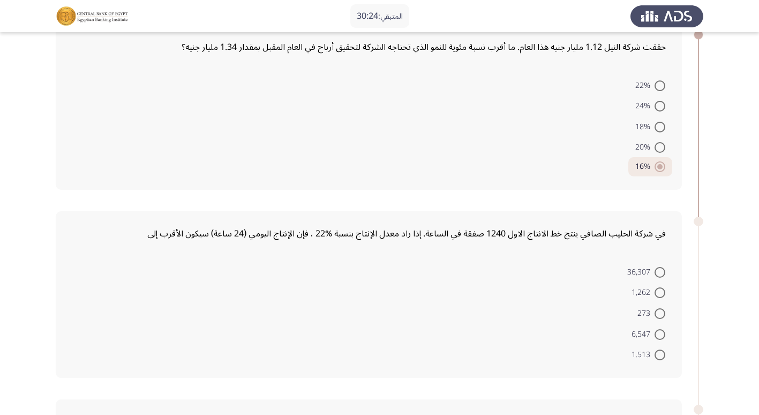
scroll to position [268, 0]
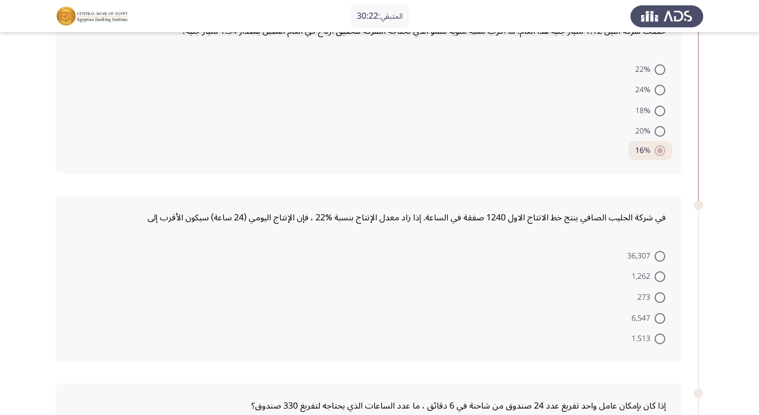
click at [659, 317] on span at bounding box center [660, 318] width 11 height 11
click at [659, 317] on input "6,547" at bounding box center [660, 318] width 11 height 11
radio input "true"
click at [659, 317] on span at bounding box center [660, 318] width 11 height 11
click at [659, 317] on input "6,547" at bounding box center [660, 318] width 11 height 11
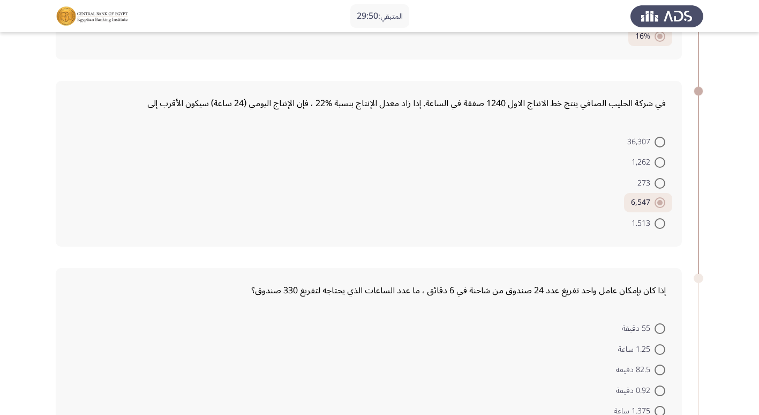
scroll to position [428, 0]
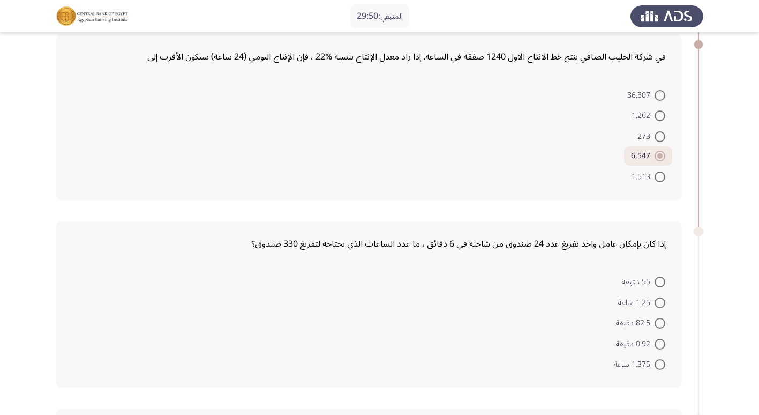
click at [661, 320] on span at bounding box center [660, 323] width 11 height 11
click at [661, 320] on input "82.5 دقيقة" at bounding box center [660, 323] width 11 height 11
radio input "true"
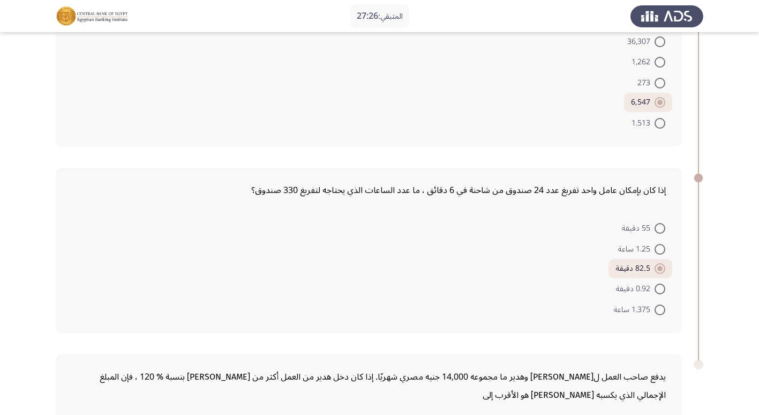
scroll to position [659, 0]
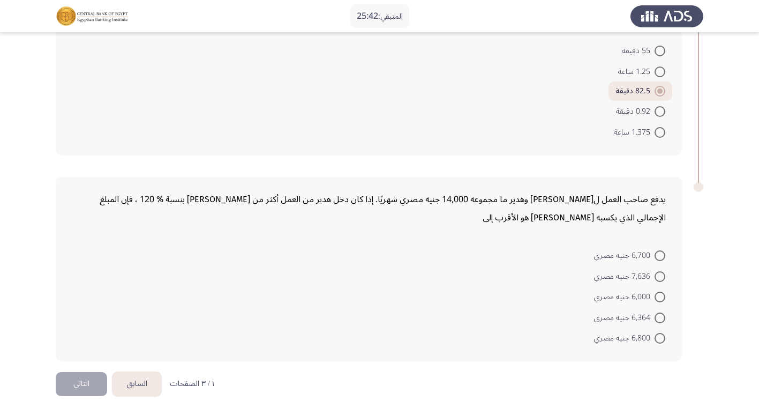
click at [658, 300] on span at bounding box center [660, 296] width 11 height 11
click at [658, 300] on input "6,000 جنيه مصري" at bounding box center [660, 296] width 11 height 11
radio input "true"
click at [95, 389] on button "التالي" at bounding box center [81, 384] width 51 height 24
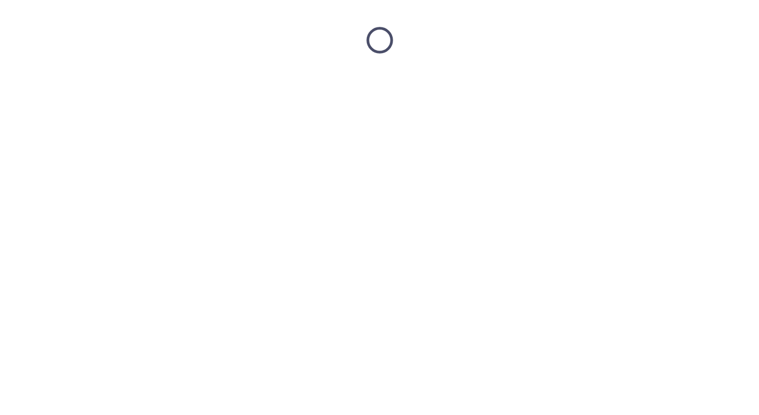
scroll to position [0, 0]
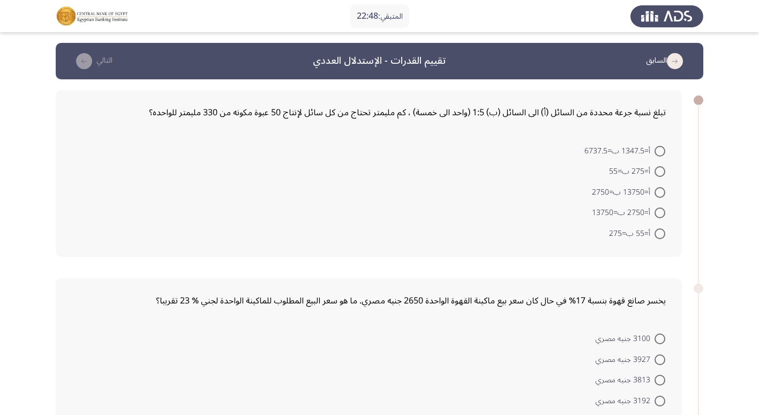
click at [656, 237] on span at bounding box center [660, 233] width 11 height 11
click at [656, 237] on input "أ=55 ب=275" at bounding box center [660, 233] width 11 height 11
radio input "true"
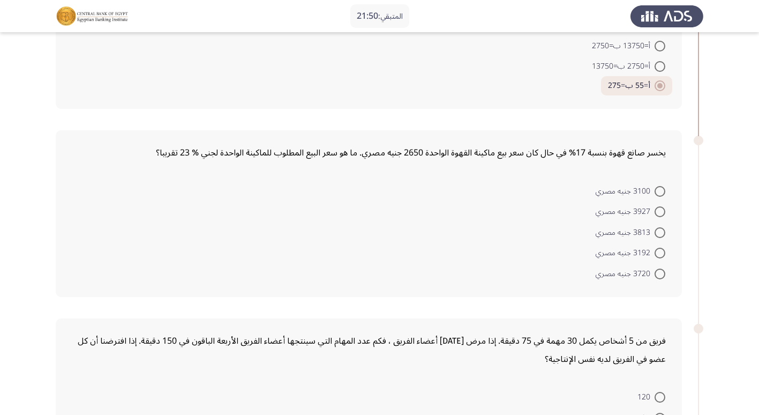
scroll to position [161, 0]
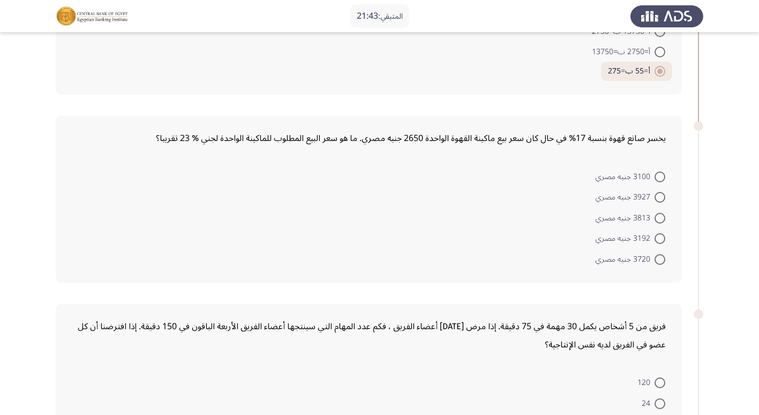
click at [653, 259] on span "3720 جنيه مصري" at bounding box center [625, 259] width 59 height 13
click at [655, 259] on input "3720 جنيه مصري" at bounding box center [660, 259] width 11 height 11
radio input "true"
click at [658, 240] on span at bounding box center [660, 238] width 11 height 11
click at [658, 240] on input "3192 جنيه مصري" at bounding box center [660, 238] width 11 height 11
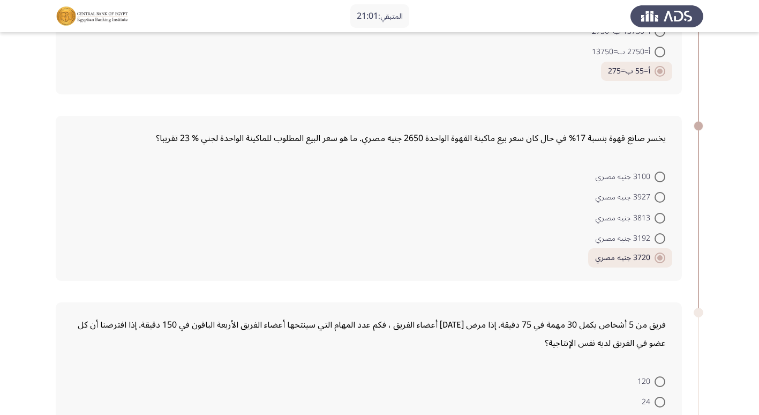
radio input "true"
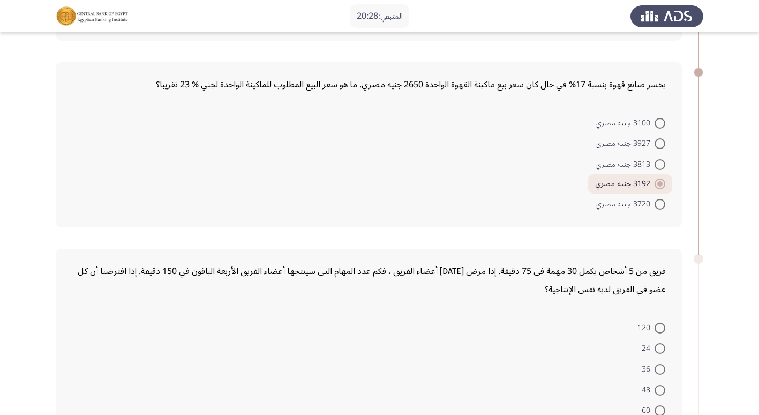
scroll to position [268, 0]
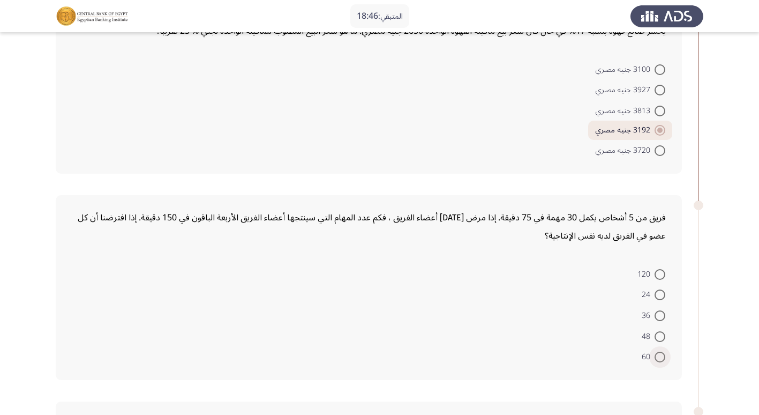
click at [660, 357] on span at bounding box center [660, 357] width 0 height 0
click at [660, 356] on input "60" at bounding box center [660, 356] width 11 height 11
radio input "true"
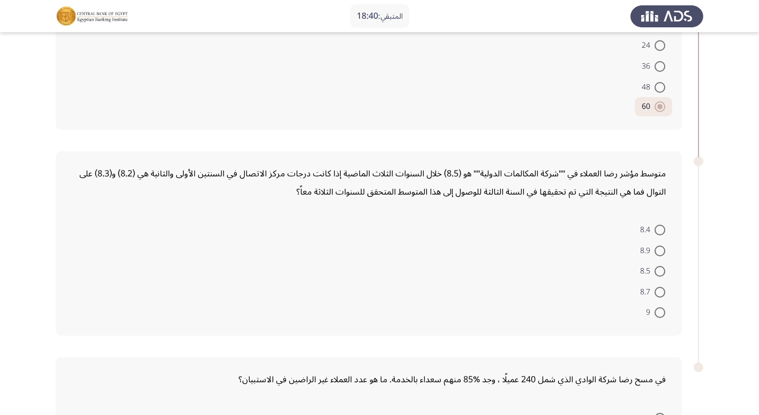
scroll to position [536, 0]
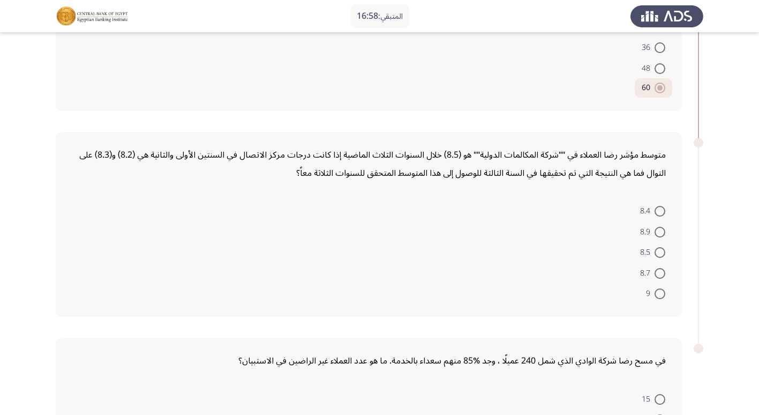
click at [660, 290] on span at bounding box center [660, 293] width 11 height 11
click at [660, 290] on input "9" at bounding box center [660, 293] width 11 height 11
radio input "true"
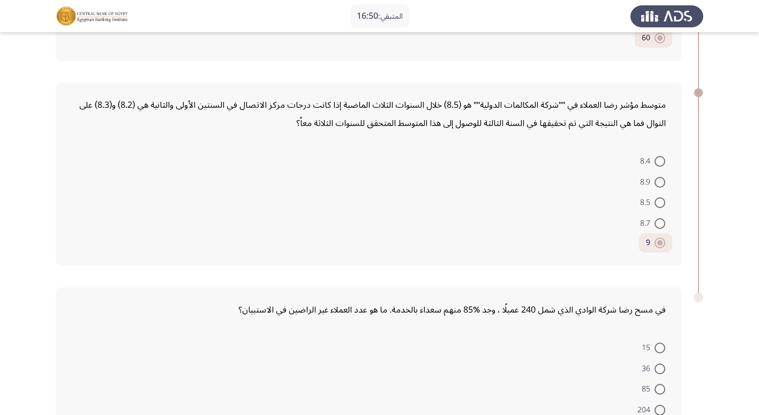
scroll to position [678, 0]
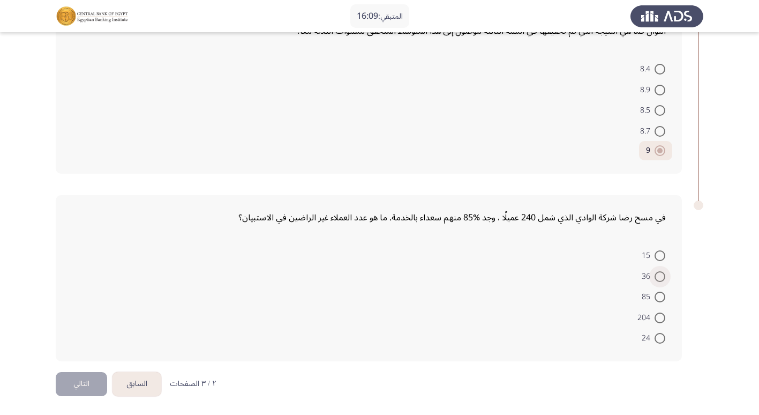
click at [658, 274] on span at bounding box center [660, 276] width 11 height 11
click at [658, 274] on input "36" at bounding box center [660, 276] width 11 height 11
radio input "true"
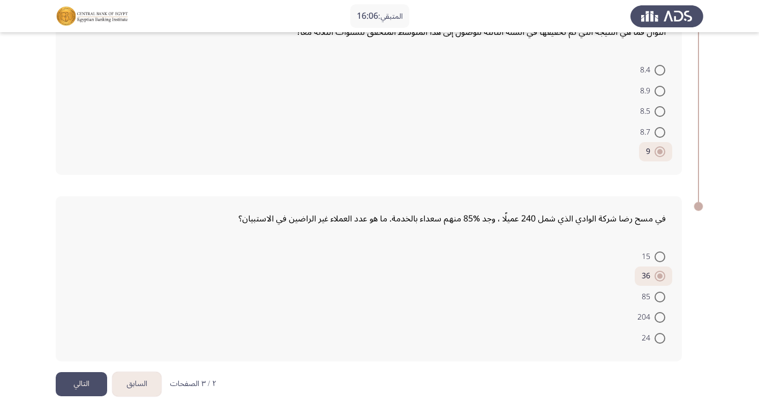
click at [76, 384] on button "التالي" at bounding box center [81, 384] width 51 height 24
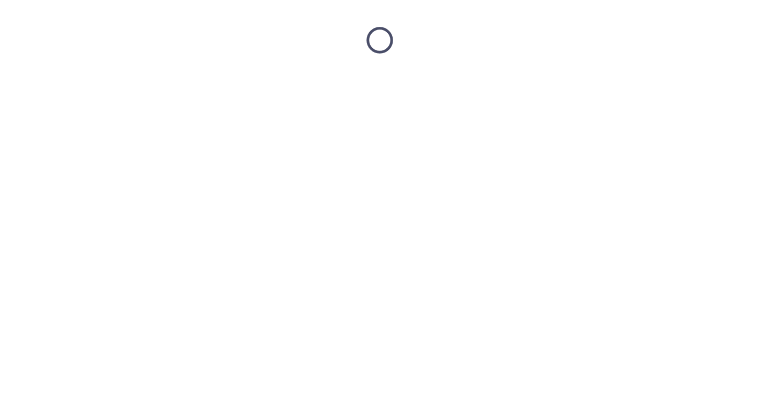
scroll to position [0, 0]
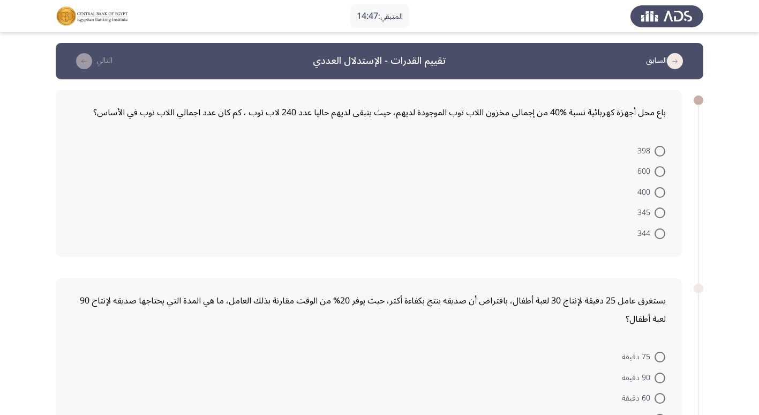
click at [656, 166] on span at bounding box center [660, 171] width 11 height 11
click at [656, 166] on input "600" at bounding box center [660, 171] width 11 height 11
radio input "true"
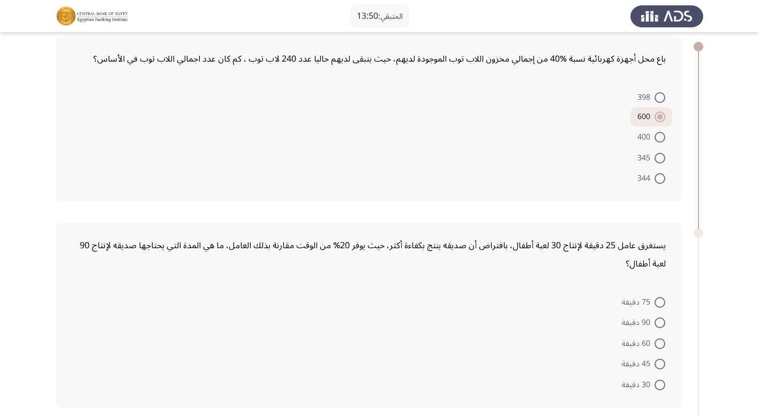
click at [658, 346] on span at bounding box center [660, 343] width 11 height 11
click at [658, 346] on input "60 دقيقة" at bounding box center [660, 343] width 11 height 11
radio input "true"
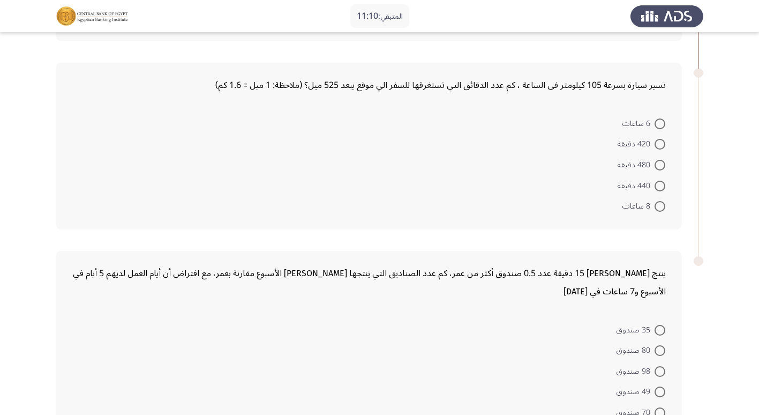
scroll to position [439, 0]
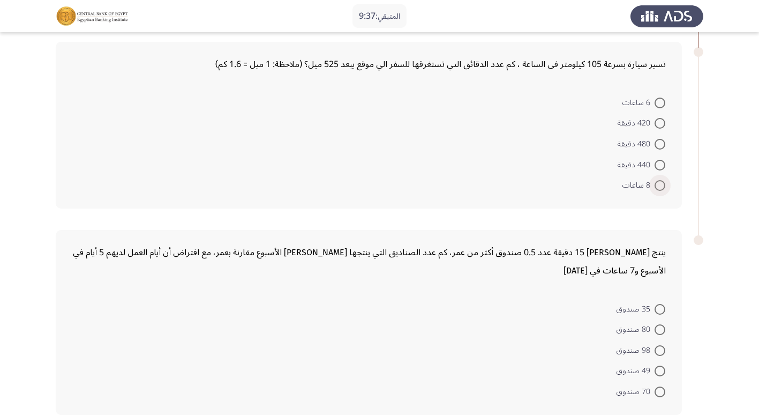
click at [657, 186] on span at bounding box center [660, 185] width 11 height 11
click at [657, 186] on input "8 ساعات" at bounding box center [660, 185] width 11 height 11
radio input "true"
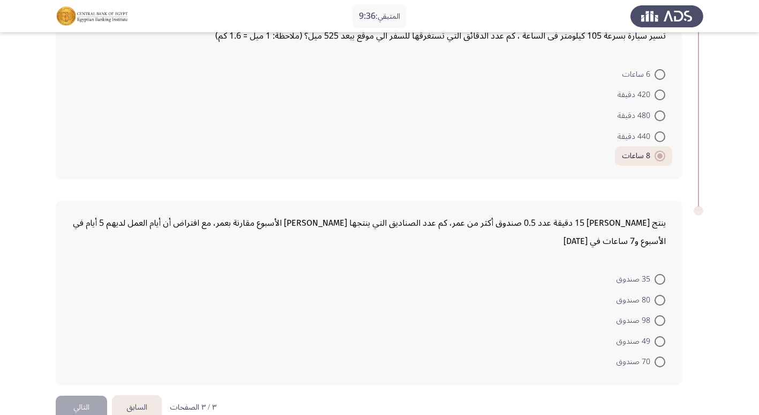
scroll to position [491, 0]
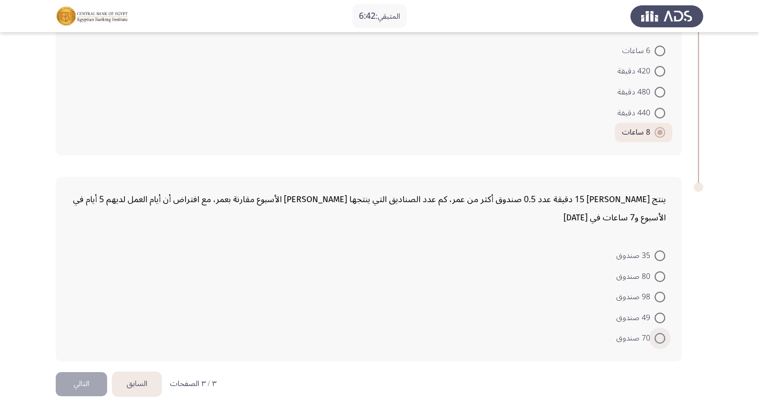
click at [660, 337] on span at bounding box center [660, 338] width 11 height 11
click at [660, 337] on input "70 صندوق" at bounding box center [660, 338] width 11 height 11
radio input "true"
click at [81, 392] on button "التالي" at bounding box center [81, 384] width 51 height 24
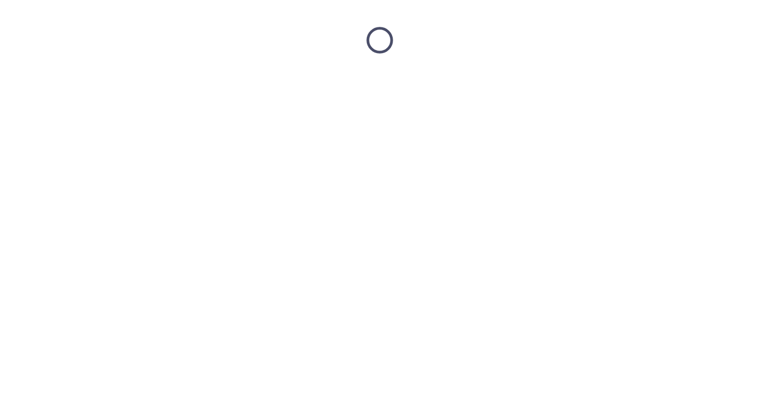
scroll to position [0, 0]
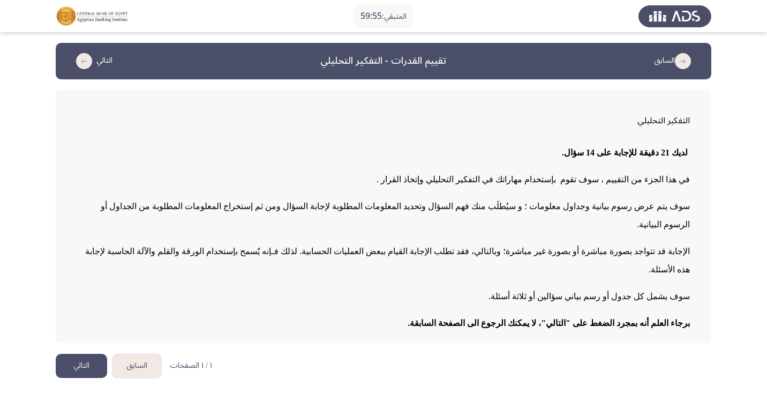
click at [88, 354] on button "التالي" at bounding box center [81, 366] width 51 height 24
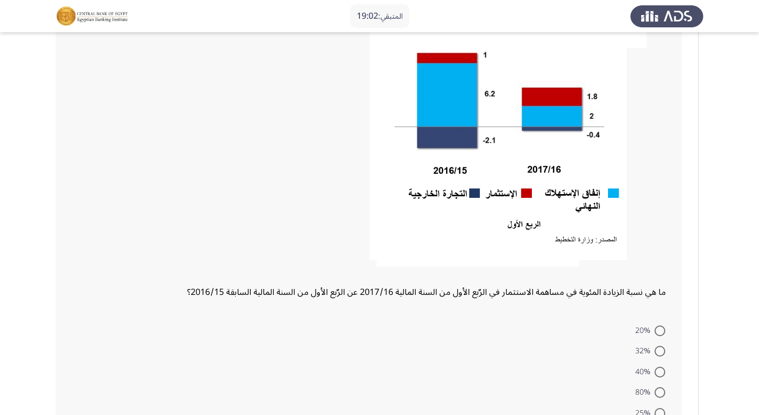
scroll to position [161, 0]
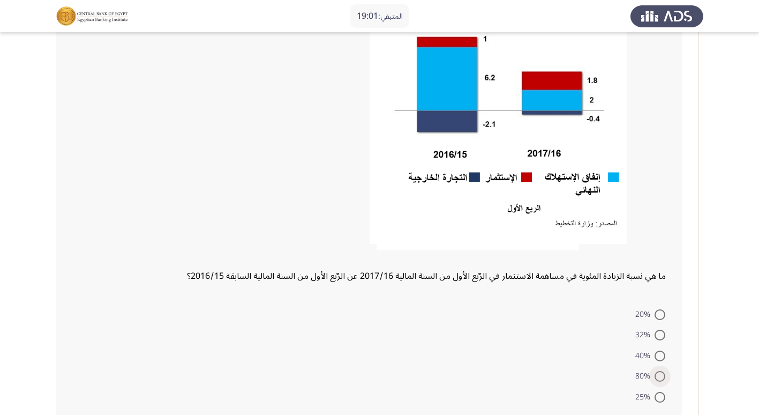
click at [656, 375] on span at bounding box center [660, 376] width 11 height 11
click at [656, 375] on input "80%" at bounding box center [660, 376] width 11 height 11
radio input "true"
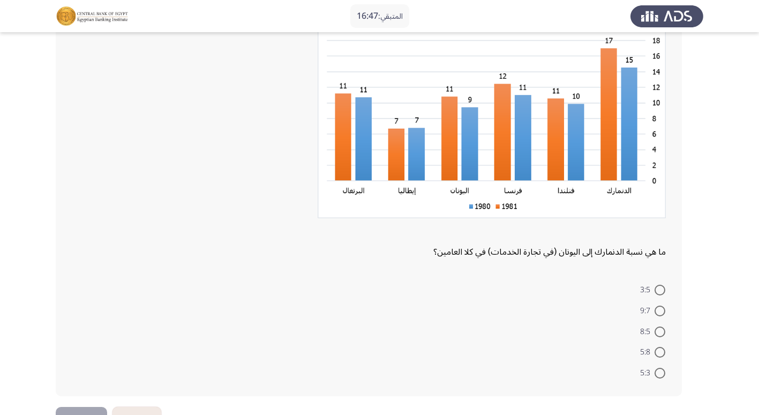
scroll to position [583, 0]
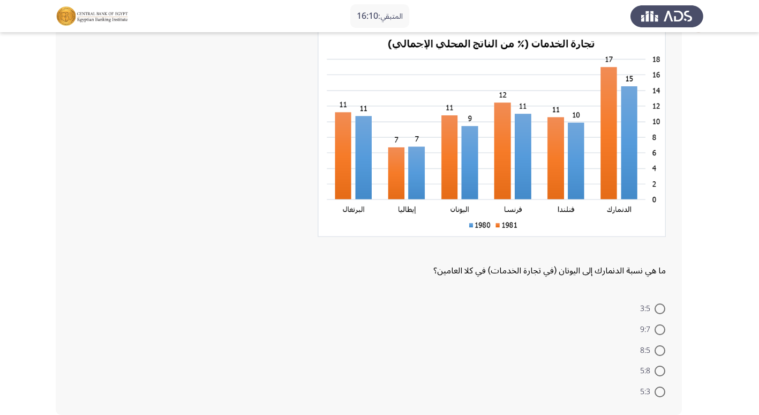
click at [658, 331] on span at bounding box center [660, 329] width 11 height 11
click at [658, 331] on input "9:7" at bounding box center [660, 329] width 11 height 11
radio input "true"
click at [658, 331] on span at bounding box center [660, 329] width 11 height 11
click at [658, 331] on input "9:7" at bounding box center [660, 329] width 11 height 11
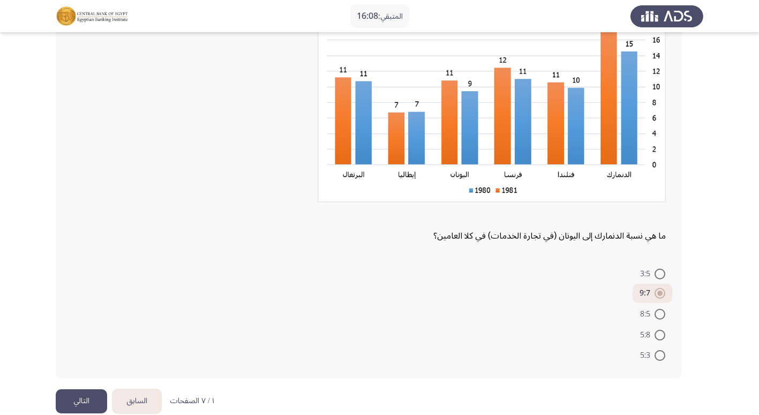
scroll to position [635, 0]
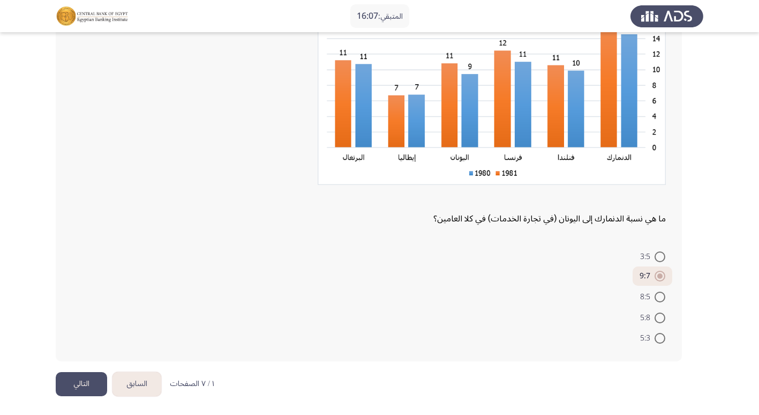
click at [96, 387] on button "التالي" at bounding box center [81, 384] width 51 height 24
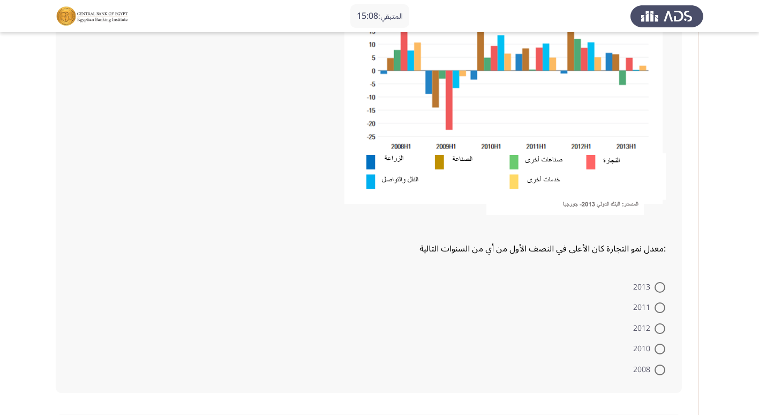
scroll to position [214, 0]
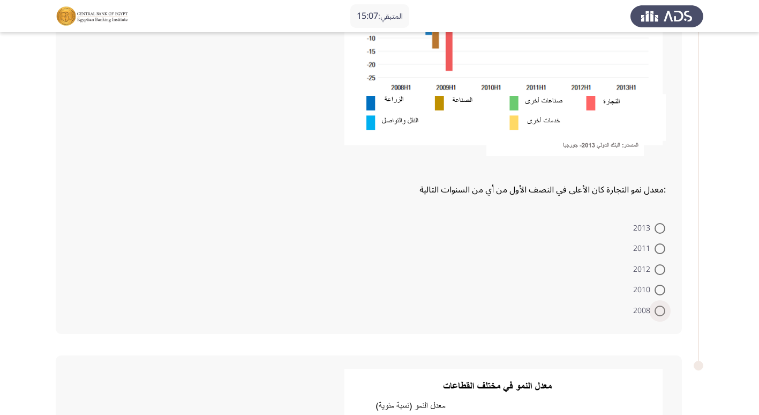
click at [652, 313] on span "2008" at bounding box center [643, 310] width 21 height 13
click at [655, 313] on input "2008" at bounding box center [660, 310] width 11 height 11
radio input "true"
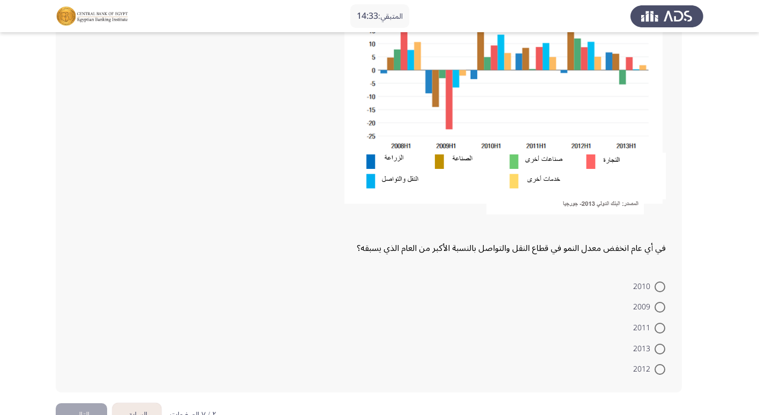
scroll to position [643, 0]
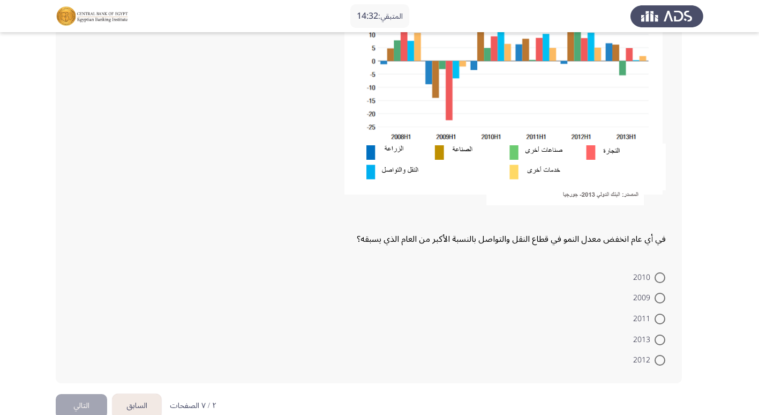
click at [662, 298] on span at bounding box center [660, 297] width 11 height 11
click at [662, 298] on input "2009" at bounding box center [660, 297] width 11 height 11
radio input "true"
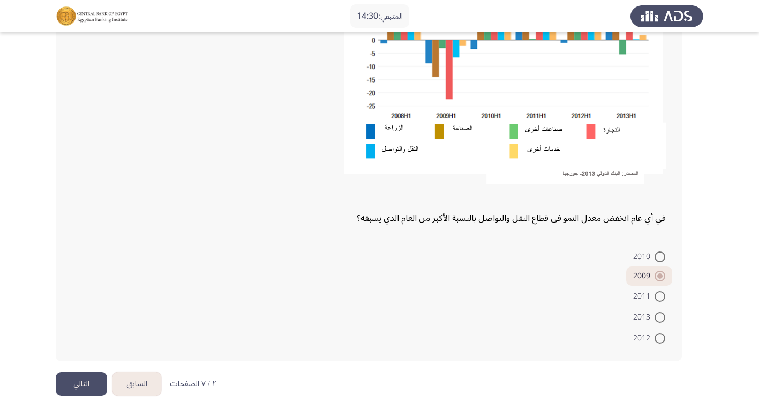
click at [62, 387] on button "التالي" at bounding box center [81, 384] width 51 height 24
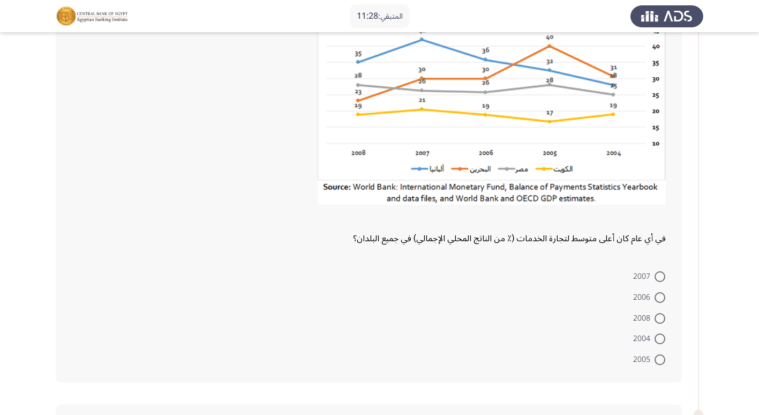
scroll to position [107, 0]
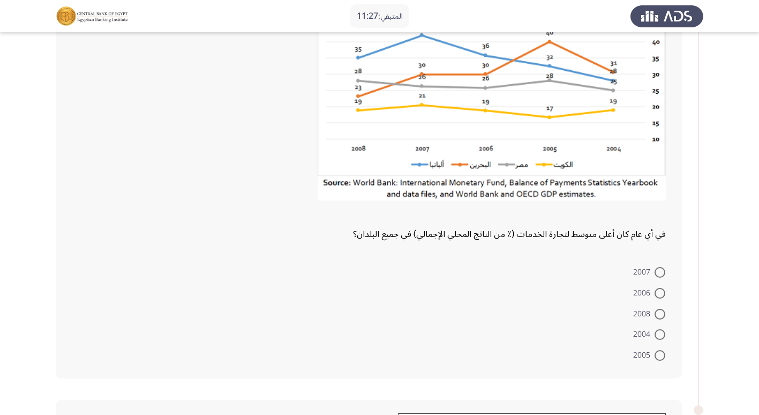
click at [645, 270] on span "2007" at bounding box center [643, 272] width 21 height 13
click at [655, 270] on input "2007" at bounding box center [660, 272] width 11 height 11
radio input "true"
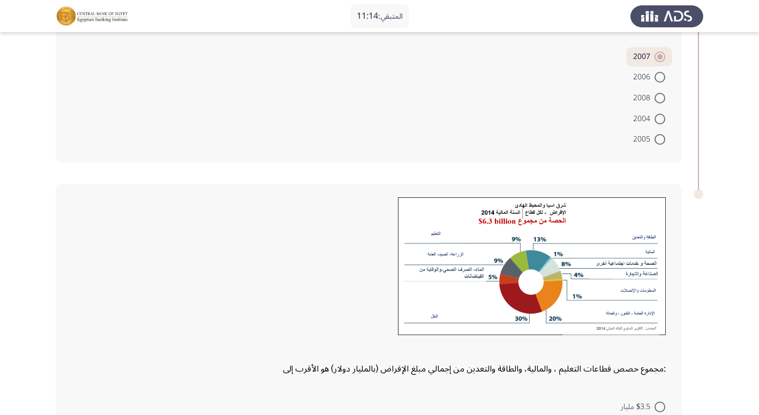
scroll to position [473, 0]
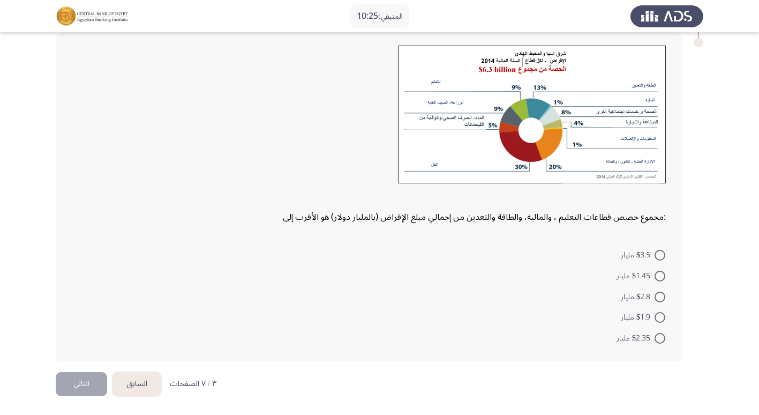
click at [653, 274] on span "$1.45 مليار" at bounding box center [635, 275] width 38 height 13
click at [655, 274] on input "$1.45 مليار" at bounding box center [660, 275] width 11 height 11
radio input "true"
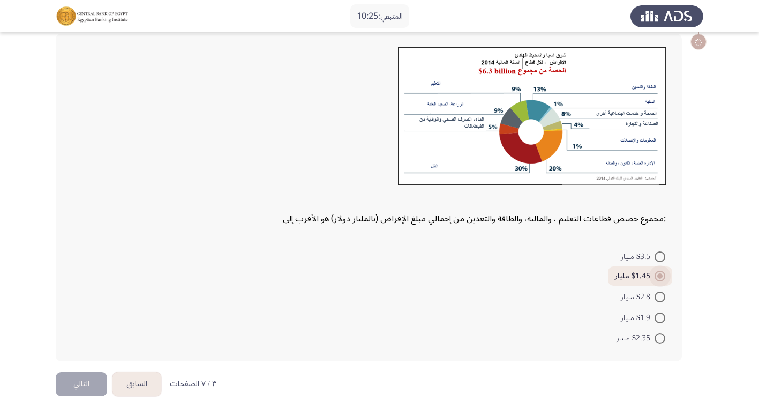
scroll to position [471, 0]
click at [85, 381] on button "التالي" at bounding box center [81, 384] width 51 height 24
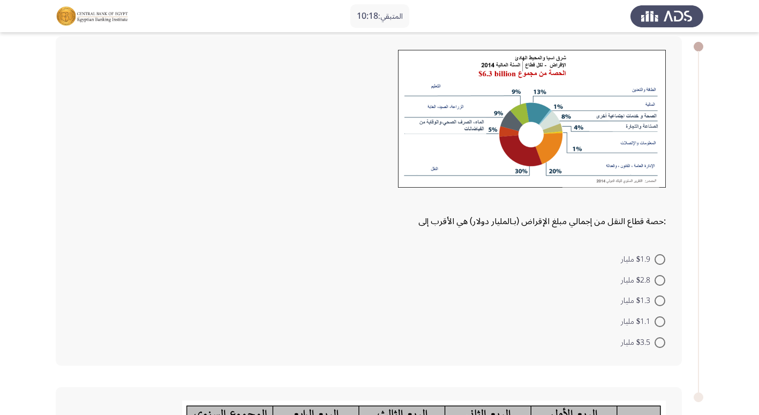
scroll to position [0, 0]
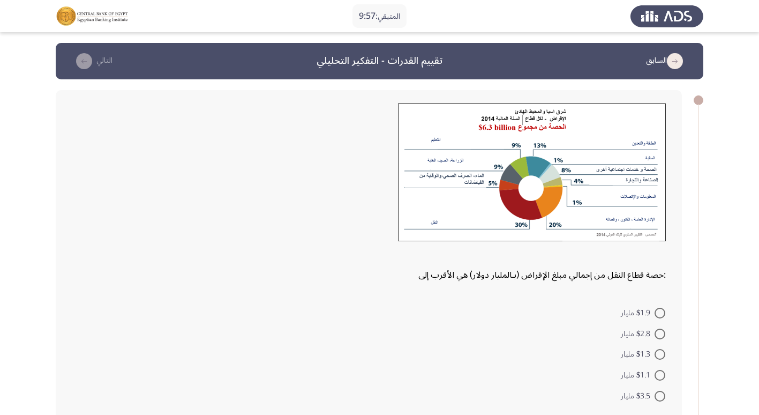
click at [651, 313] on span "$1.9 مليار" at bounding box center [638, 312] width 34 height 13
click at [655, 313] on input "$1.9 مليار" at bounding box center [660, 312] width 11 height 11
radio input "true"
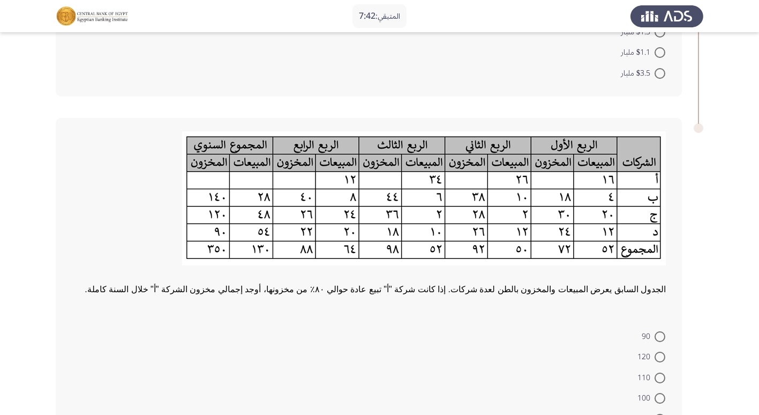
scroll to position [402, 0]
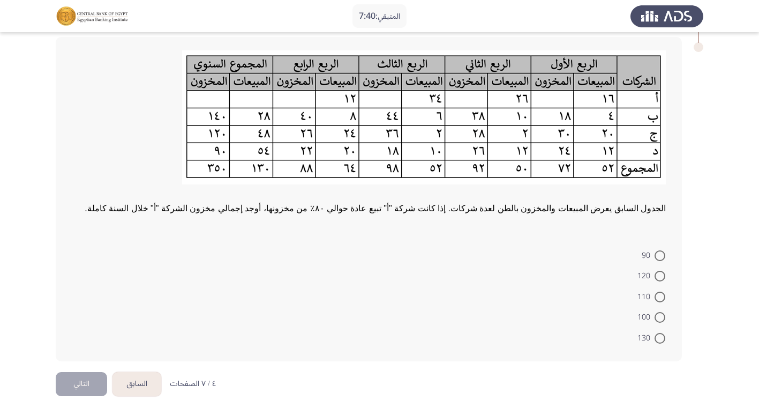
click at [659, 300] on span at bounding box center [660, 296] width 11 height 11
click at [659, 300] on input "110" at bounding box center [660, 296] width 11 height 11
radio input "true"
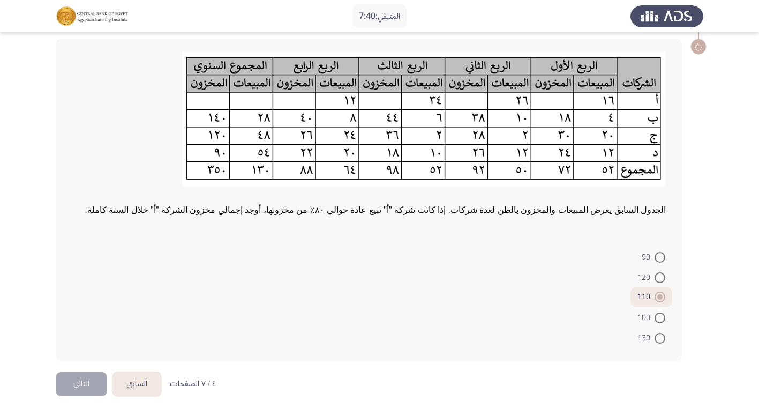
scroll to position [400, 0]
click at [77, 379] on button "التالي" at bounding box center [81, 384] width 51 height 24
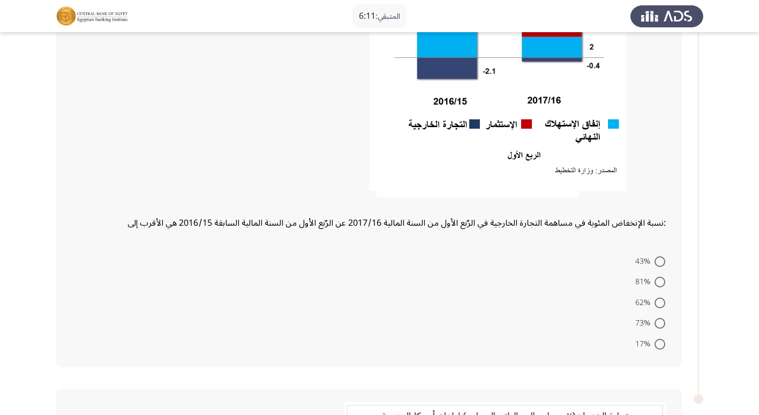
scroll to position [214, 0]
click at [656, 276] on span at bounding box center [660, 281] width 11 height 11
click at [656, 276] on input "81%" at bounding box center [660, 281] width 11 height 11
radio input "true"
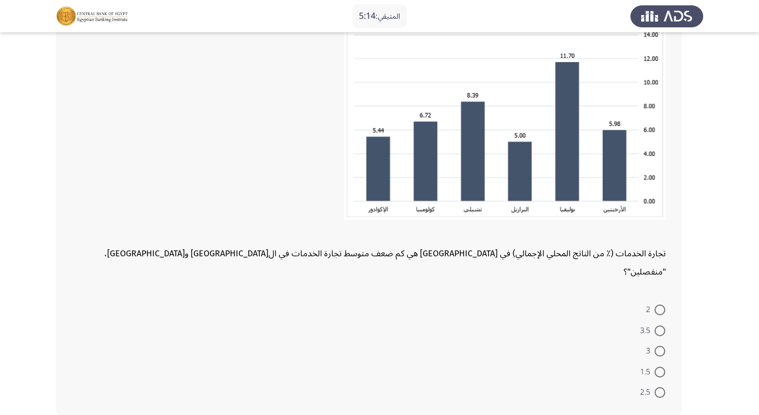
scroll to position [643, 0]
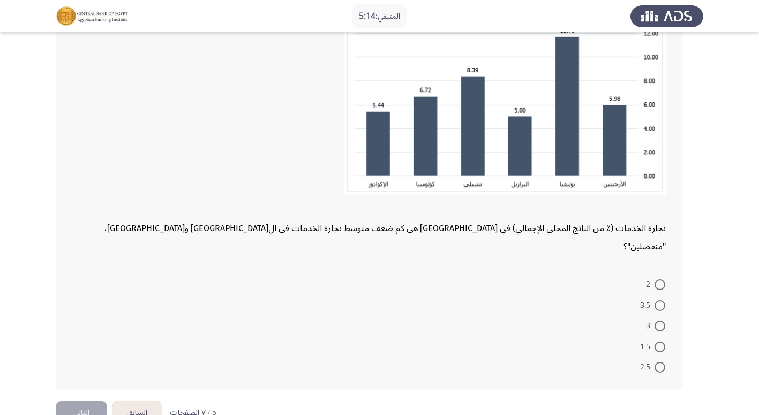
click at [652, 340] on span "1.5" at bounding box center [647, 346] width 14 height 13
click at [655, 341] on input "1.5" at bounding box center [660, 346] width 11 height 11
radio input "true"
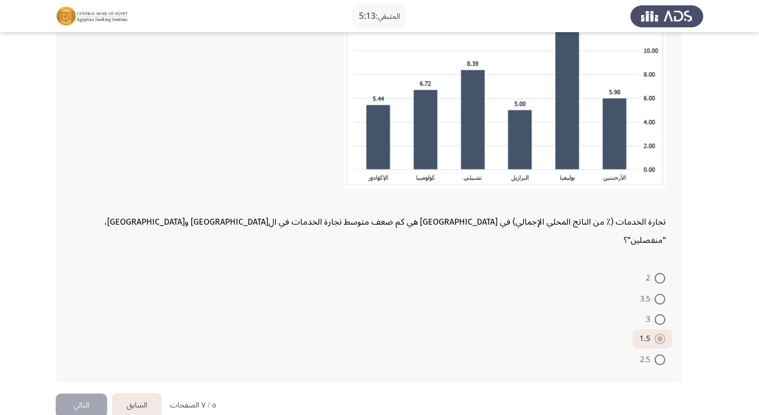
scroll to position [652, 0]
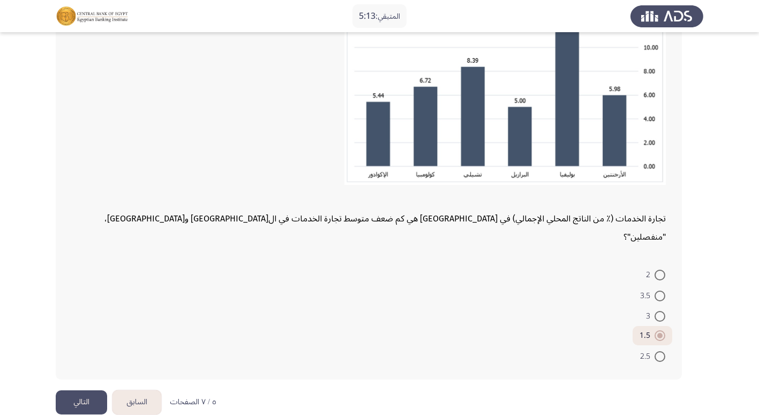
click at [81, 390] on button "التالي" at bounding box center [81, 402] width 51 height 24
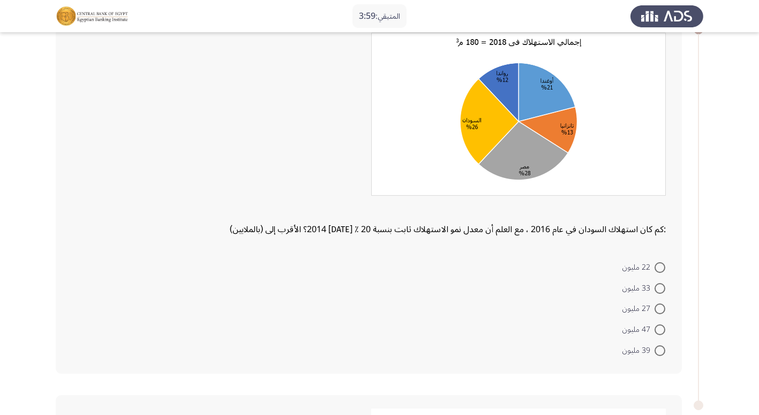
scroll to position [61, 0]
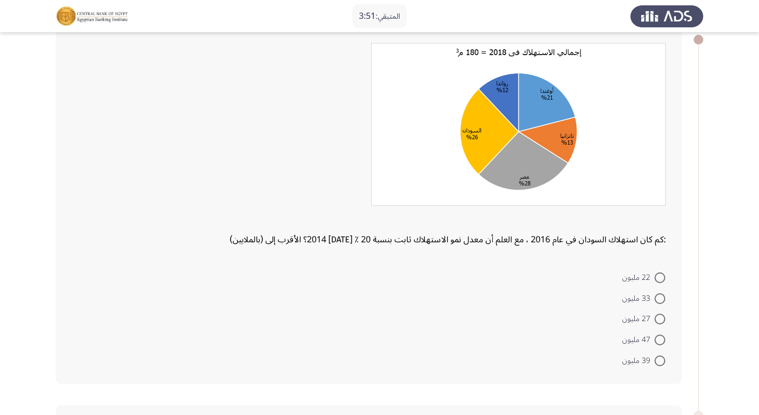
click at [651, 360] on span "39 مليون" at bounding box center [638, 360] width 32 height 13
click at [655, 360] on input "39 مليون" at bounding box center [660, 360] width 11 height 11
radio input "true"
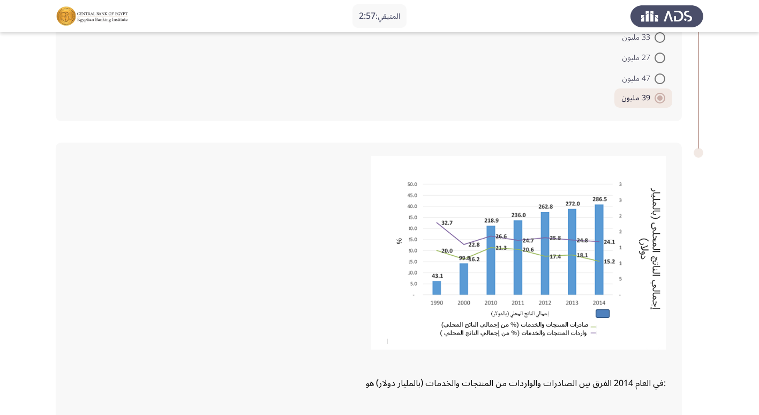
scroll to position [487, 0]
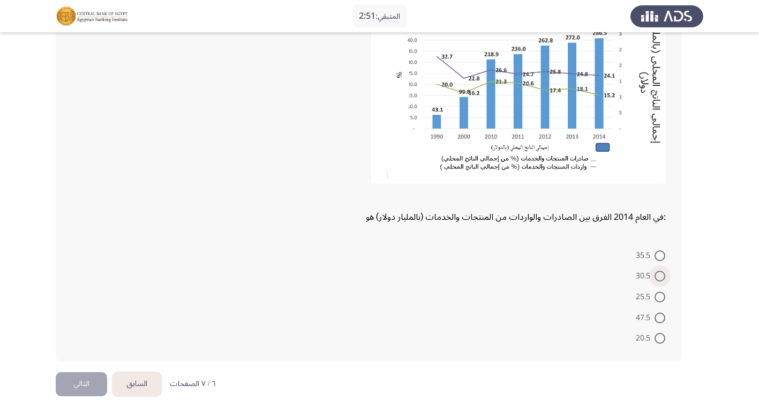
click at [656, 276] on span at bounding box center [660, 275] width 11 height 11
click at [656, 276] on input "30.5" at bounding box center [660, 275] width 11 height 11
radio input "true"
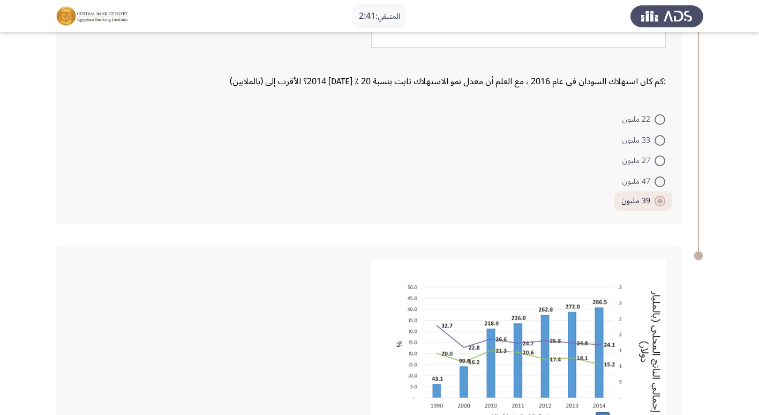
scroll to position [486, 0]
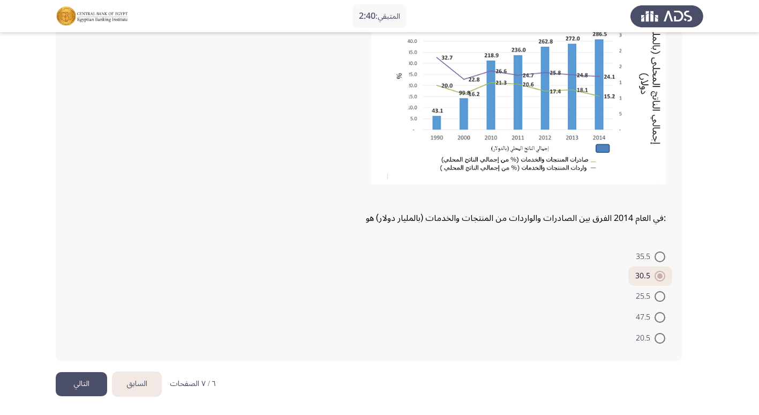
click at [95, 387] on button "التالي" at bounding box center [81, 384] width 51 height 24
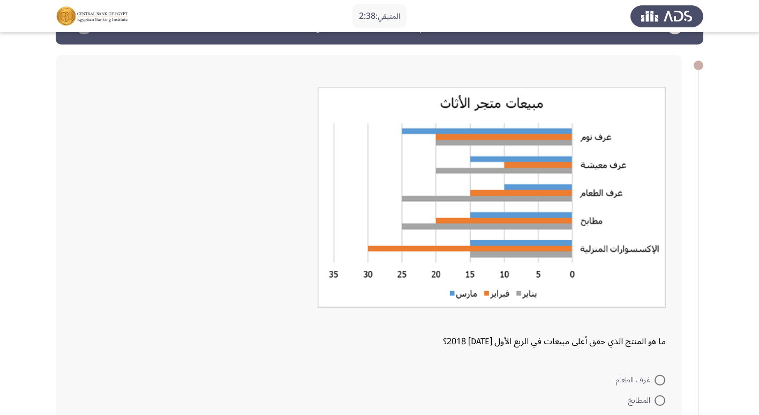
scroll to position [54, 0]
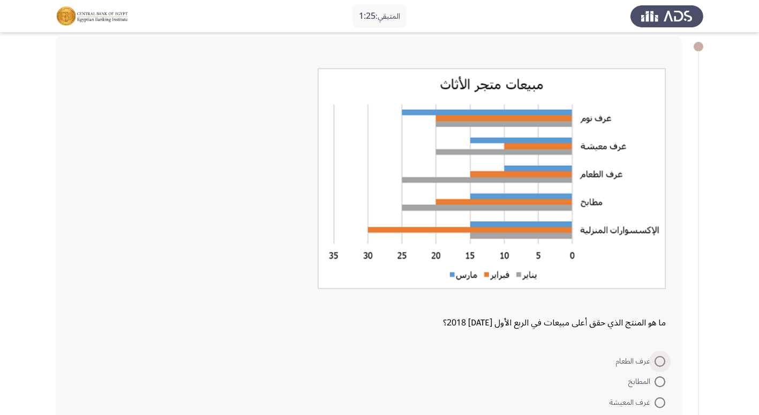
click at [661, 358] on span at bounding box center [660, 361] width 11 height 11
click at [661, 358] on input "غرف الطعام" at bounding box center [660, 361] width 11 height 11
radio input "true"
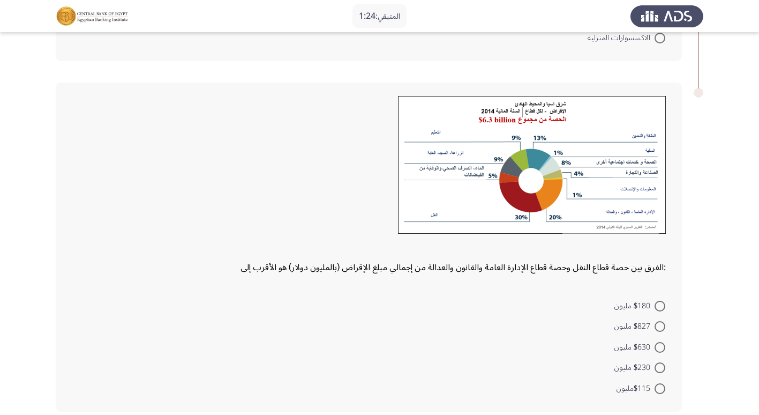
scroll to position [508, 0]
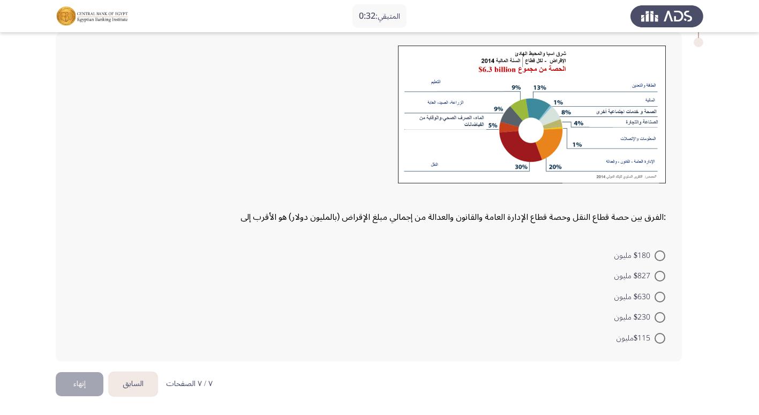
click at [657, 296] on span at bounding box center [660, 296] width 11 height 11
click at [657, 296] on input "$630 مليون" at bounding box center [660, 296] width 11 height 11
radio input "true"
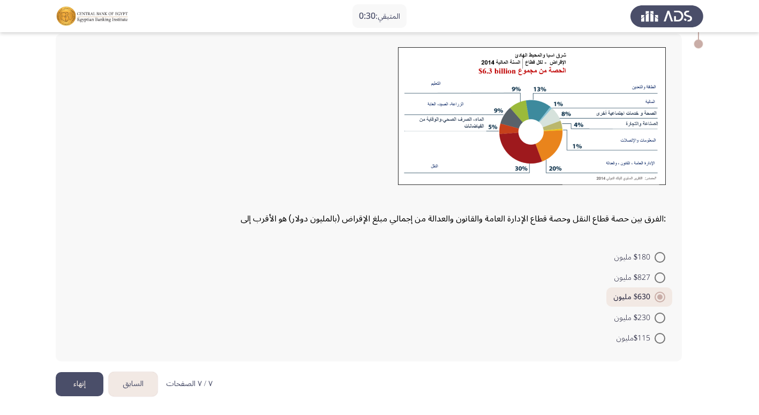
click at [81, 387] on button "إنهاء" at bounding box center [80, 384] width 48 height 24
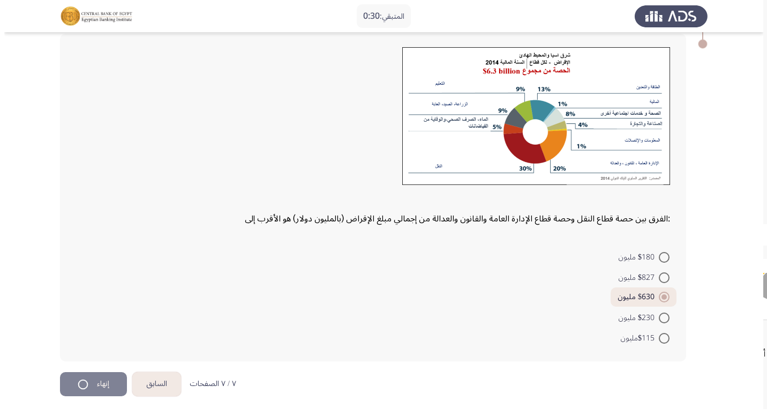
scroll to position [0, 0]
